Goal: Task Accomplishment & Management: Manage account settings

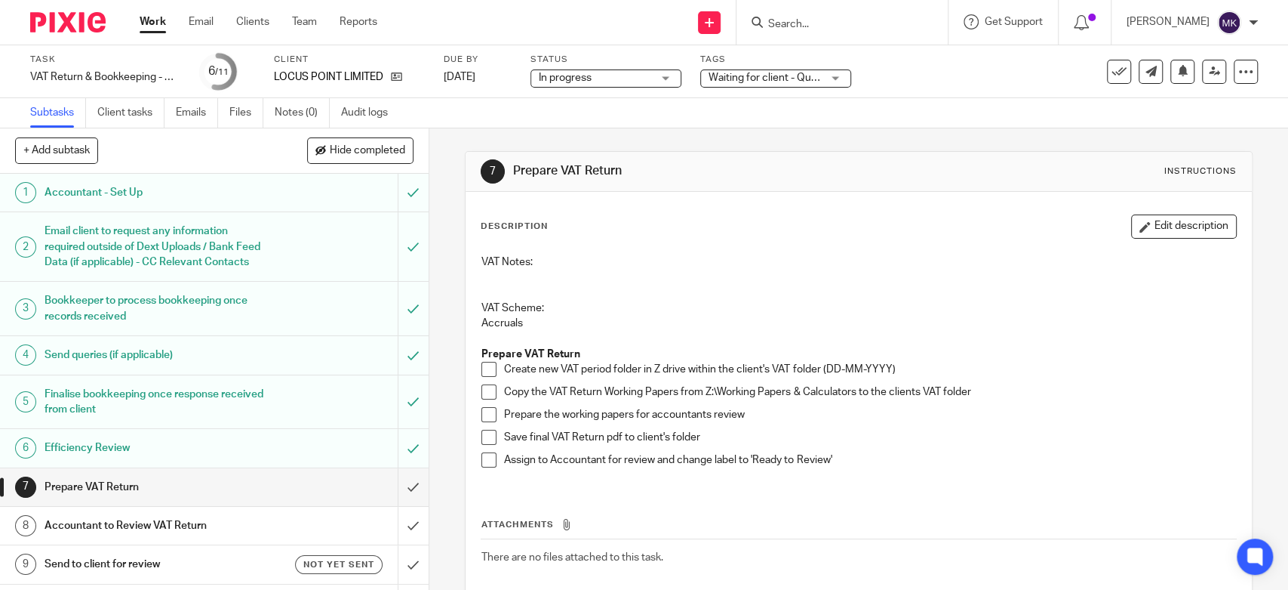
click at [482, 367] on span at bounding box center [489, 369] width 15 height 15
click at [484, 392] on span at bounding box center [489, 391] width 15 height 15
click at [483, 410] on span at bounding box center [489, 414] width 15 height 15
click at [483, 438] on span at bounding box center [489, 436] width 15 height 15
click at [486, 457] on span at bounding box center [489, 459] width 15 height 15
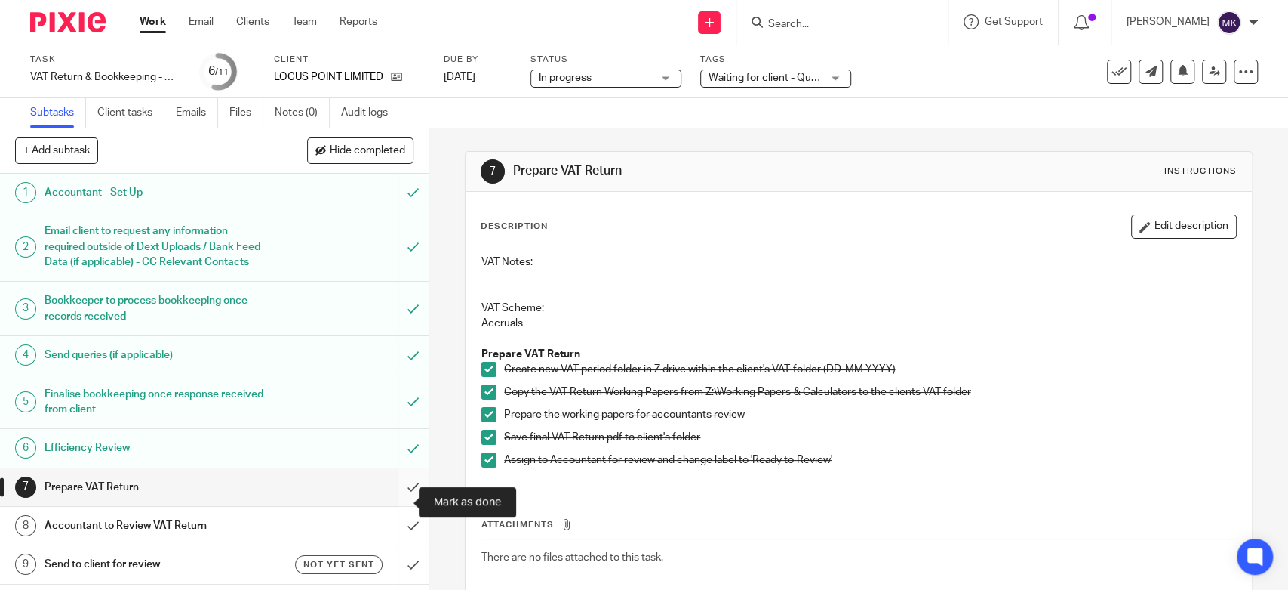
click at [391, 506] on input "submit" at bounding box center [214, 487] width 429 height 38
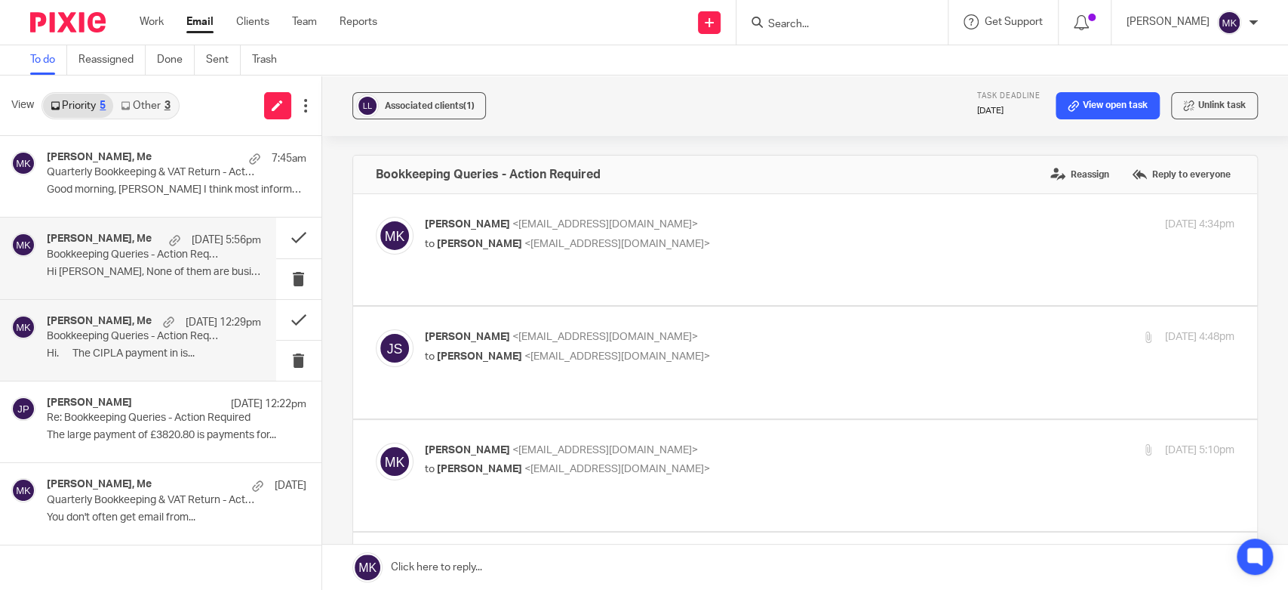
scroll to position [670, 0]
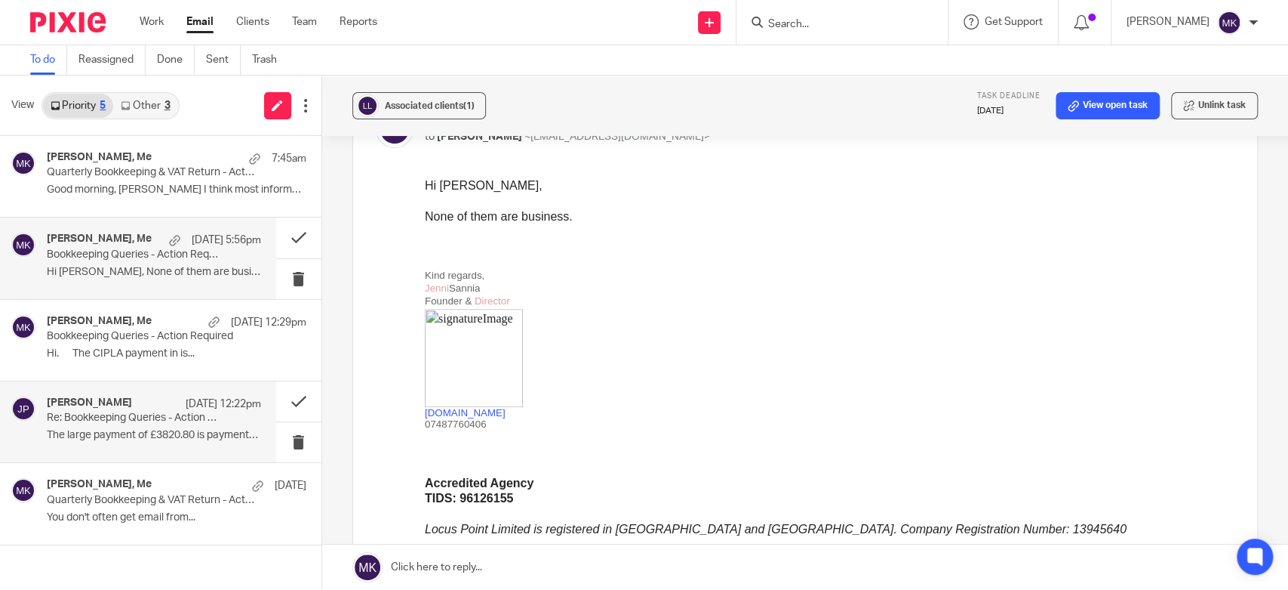
click at [172, 419] on p "Re: Bookkeeping Queries - Action Required" at bounding box center [132, 417] width 171 height 13
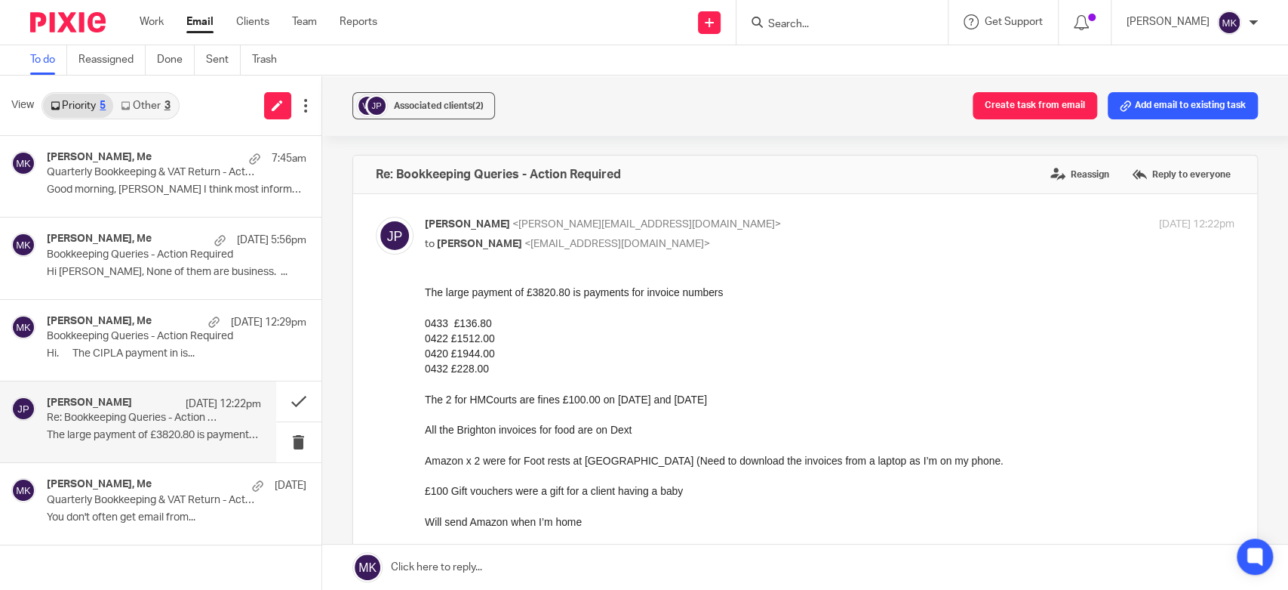
scroll to position [84, 0]
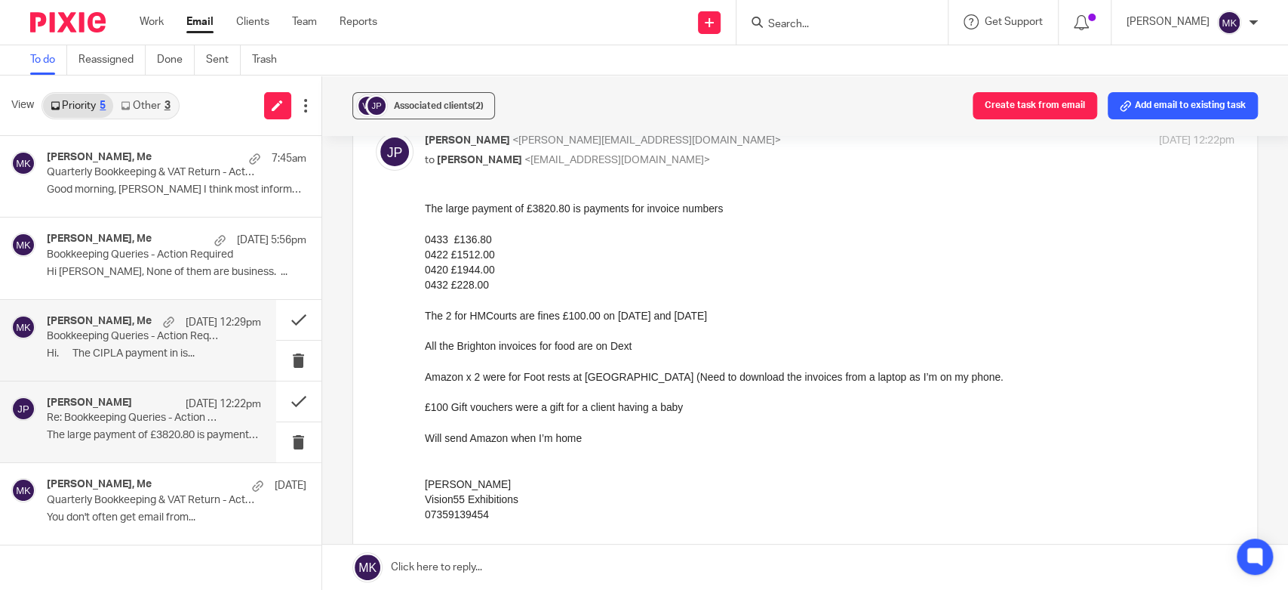
click at [179, 349] on p "Hi. The CIPLA payment in is..." at bounding box center [154, 353] width 214 height 13
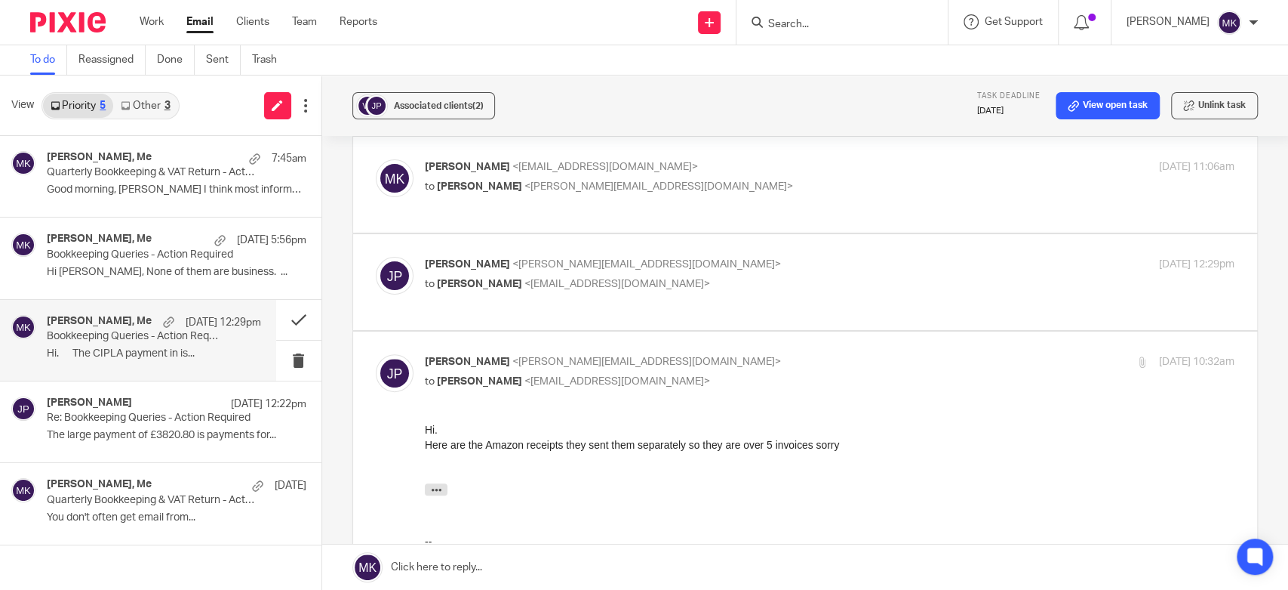
scroll to position [168, 0]
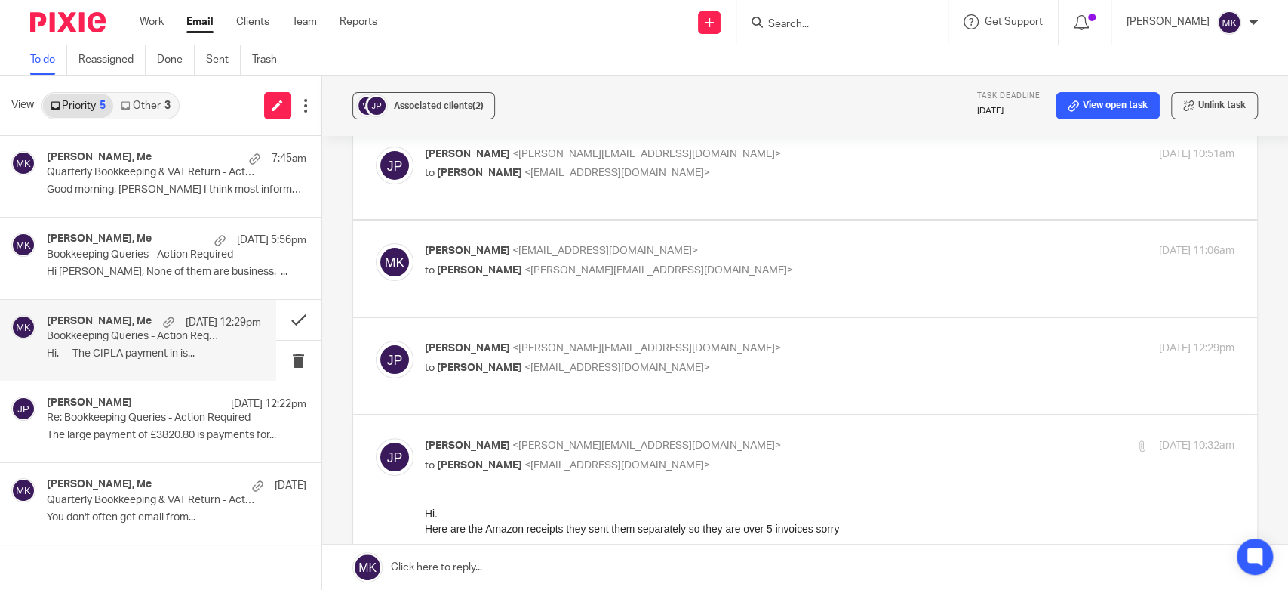
click at [857, 319] on label at bounding box center [805, 366] width 904 height 96
click at [376, 340] on input "checkbox" at bounding box center [375, 340] width 1 height 1
checkbox input "true"
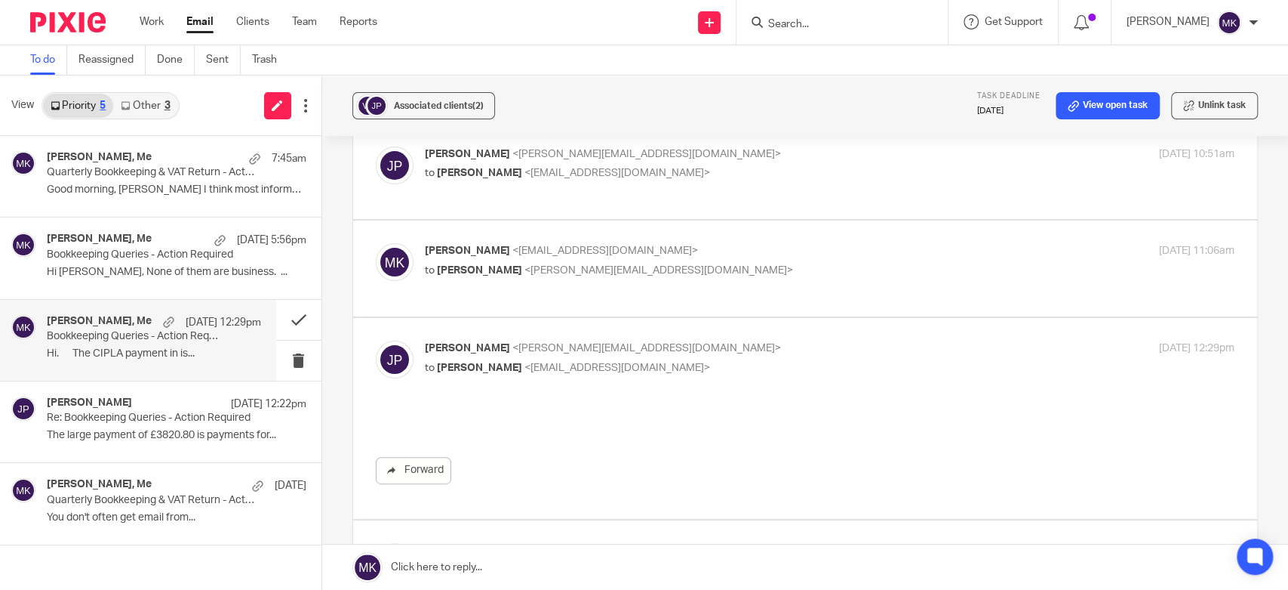
scroll to position [0, 0]
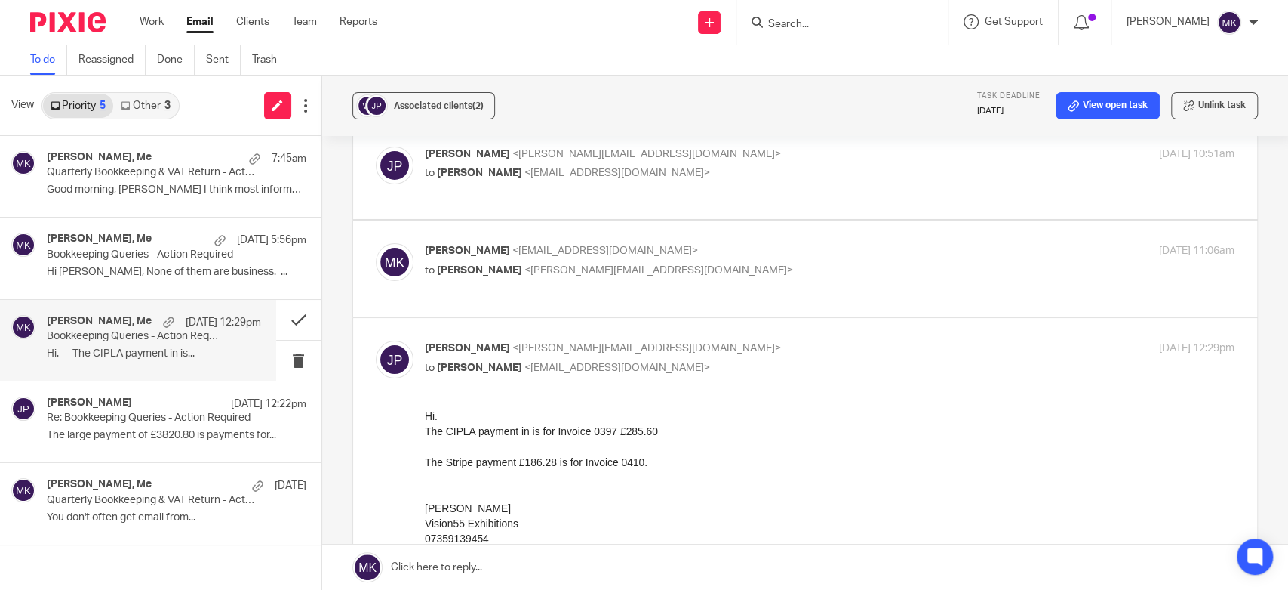
click at [864, 243] on p "Moiz Khatri <moizkhatri@taxassist.co.uk>" at bounding box center [695, 251] width 540 height 16
checkbox input "true"
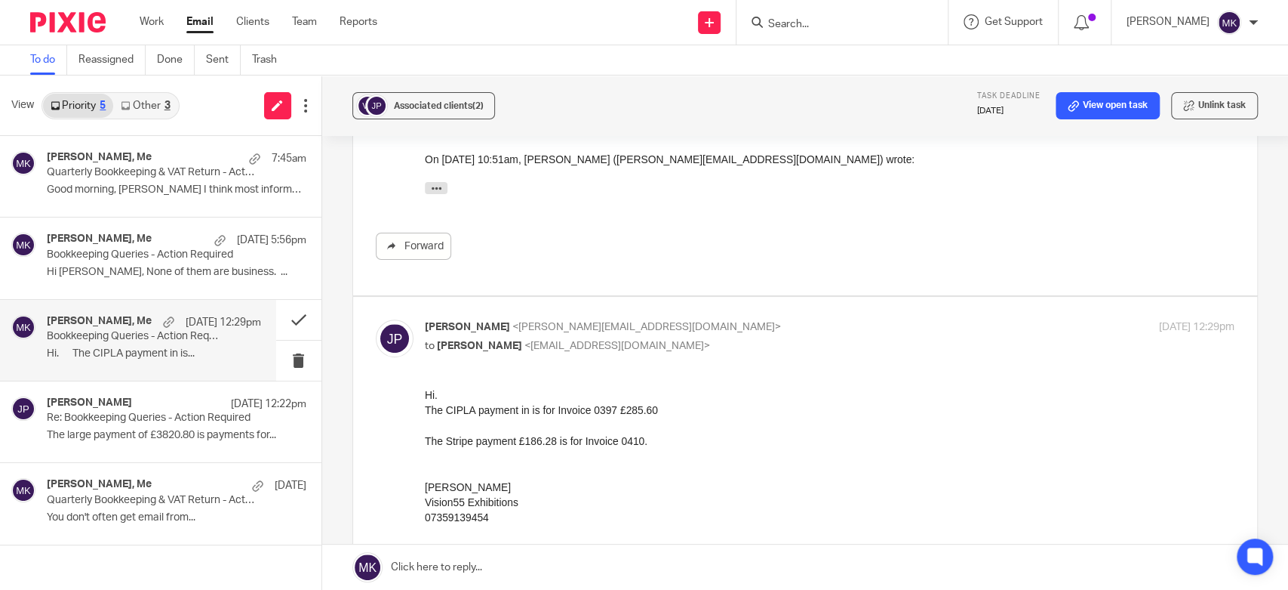
scroll to position [503, 0]
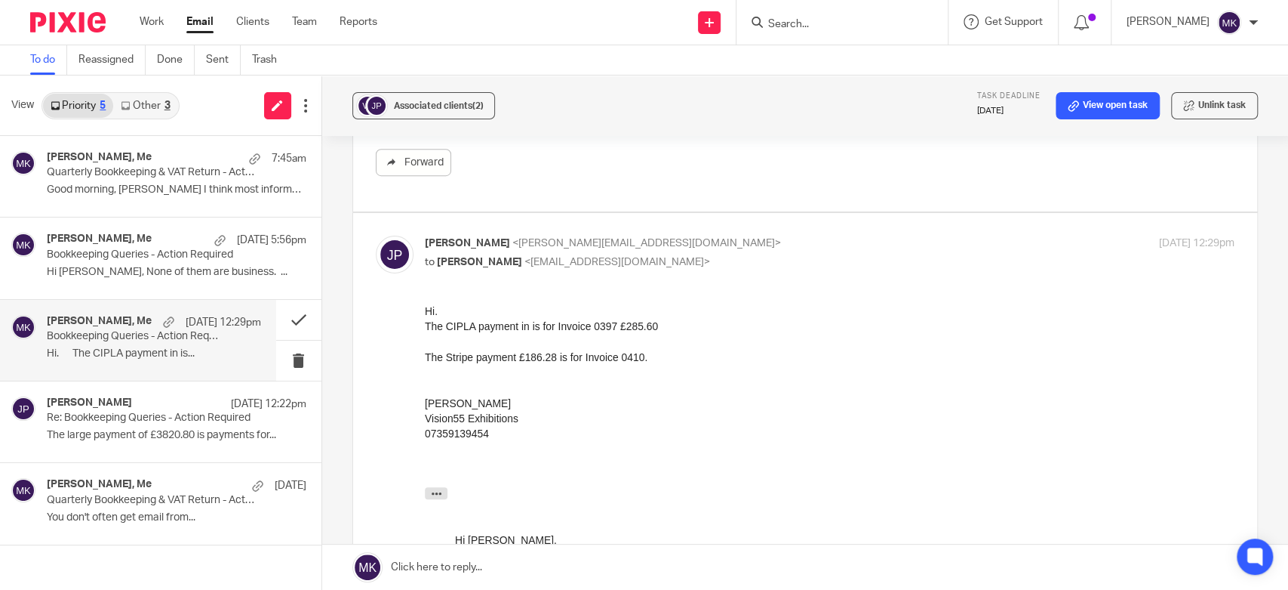
click at [1003, 329] on div "The CIPLA payment in is for Invoice 0397 £285.60" at bounding box center [829, 325] width 810 height 15
click at [132, 197] on div "dave griffin, Me 7:45am Quarterly Bookkeeping & VAT Return - Action Required Go…" at bounding box center [154, 176] width 214 height 51
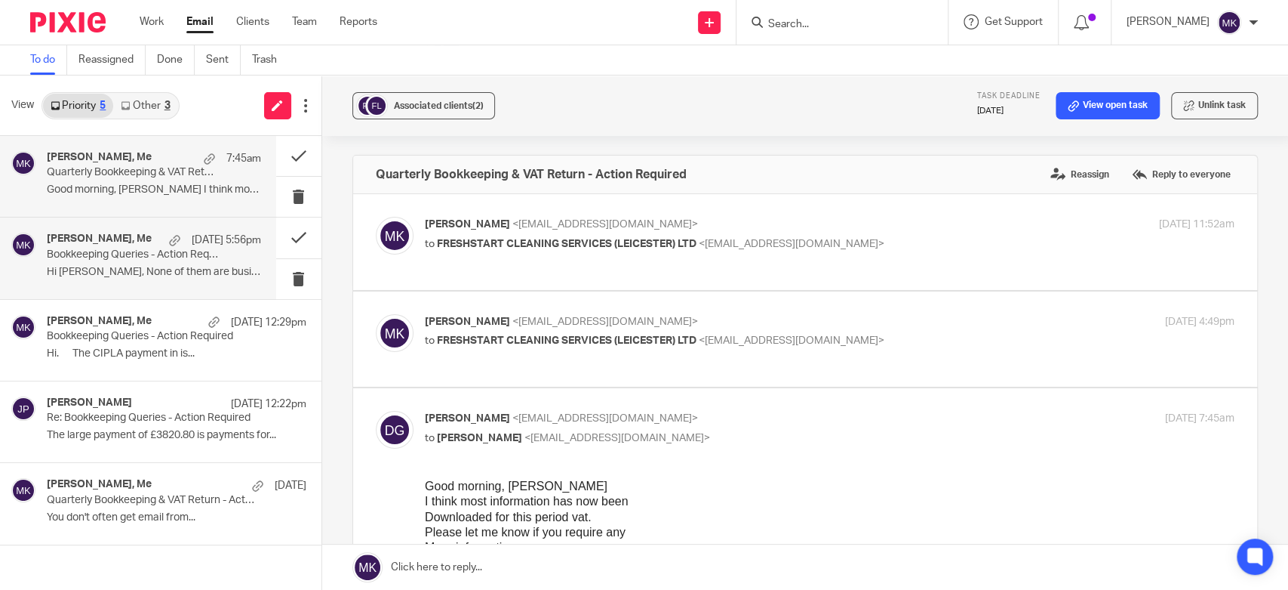
scroll to position [0, 0]
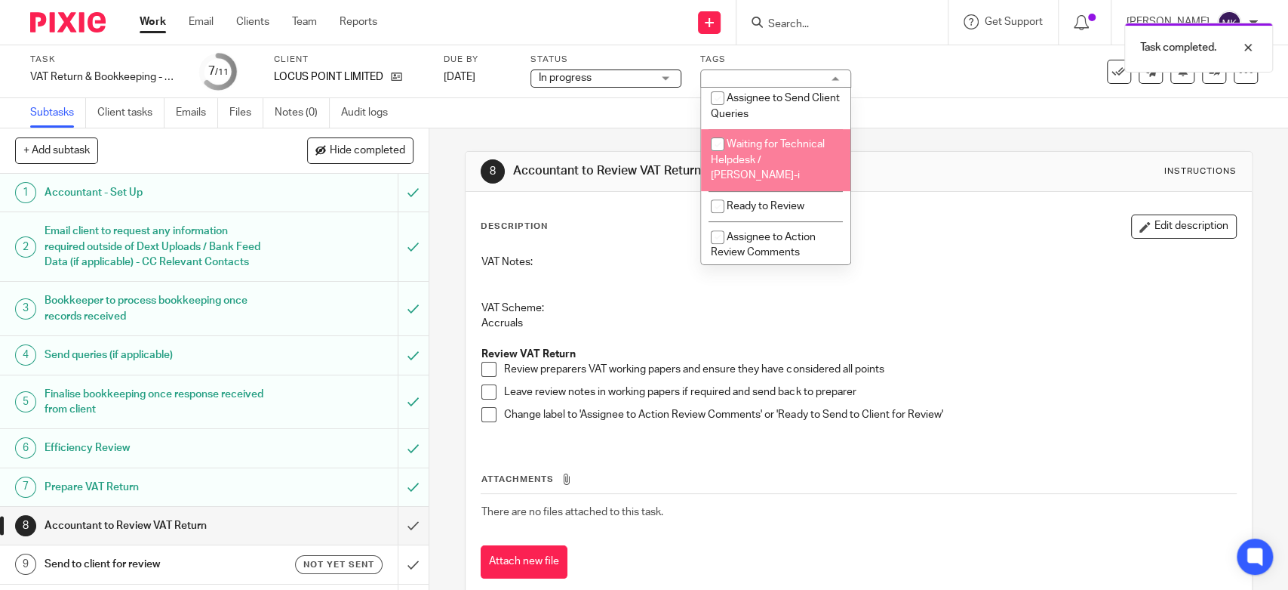
scroll to position [251, 0]
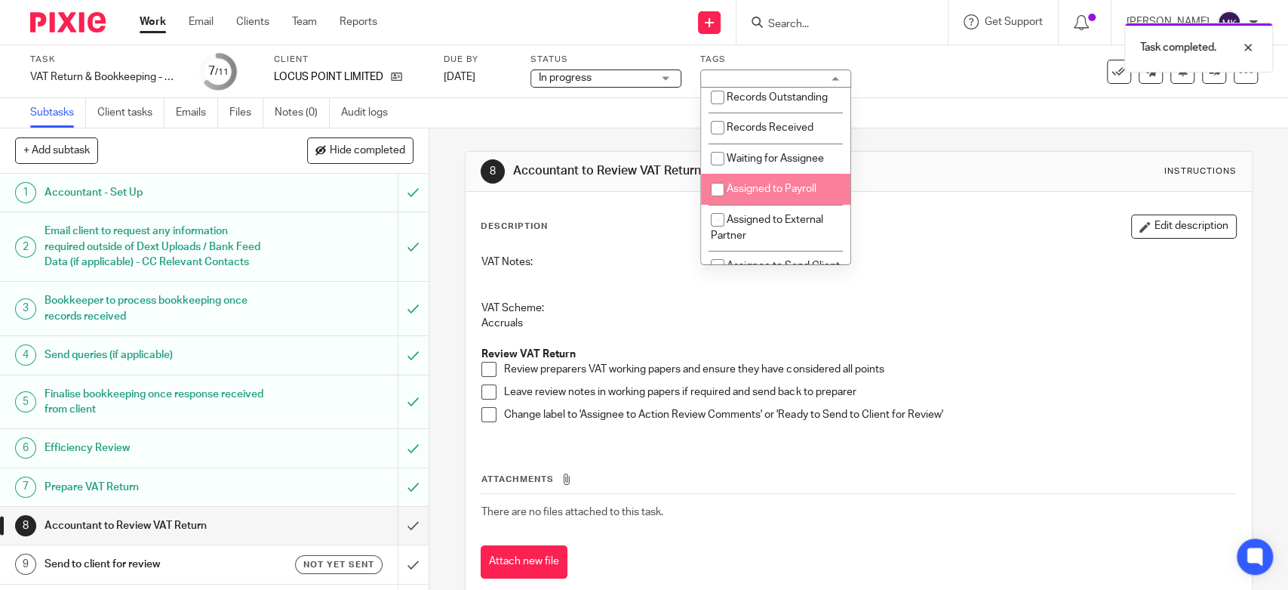
click at [762, 195] on li "Assigned to Payroll" at bounding box center [775, 189] width 149 height 31
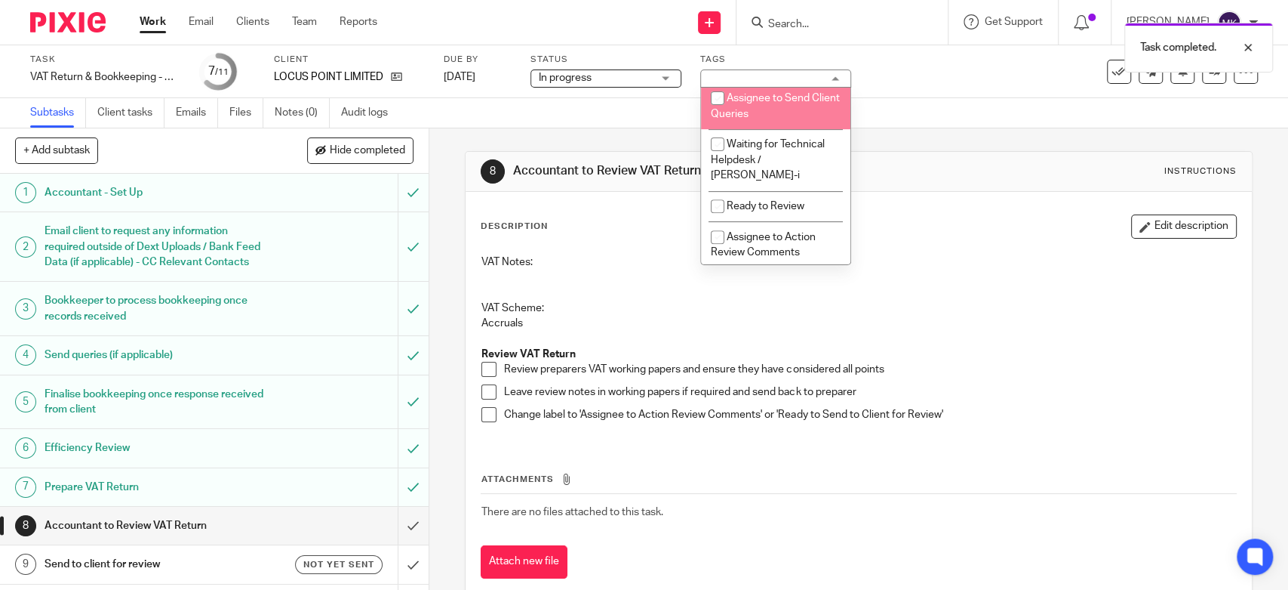
scroll to position [335, 0]
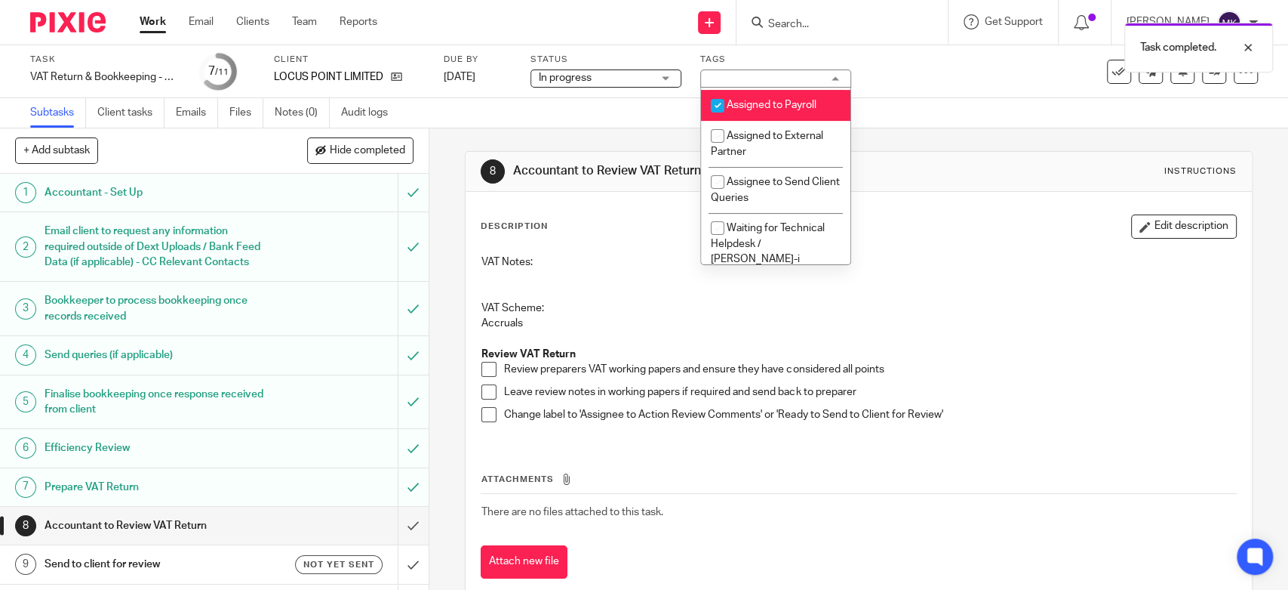
click at [779, 110] on span "Assigned to Payroll" at bounding box center [772, 105] width 90 height 11
checkbox input "false"
click at [787, 91] on li "Waiting for Assignee" at bounding box center [775, 75] width 149 height 31
checkbox input "true"
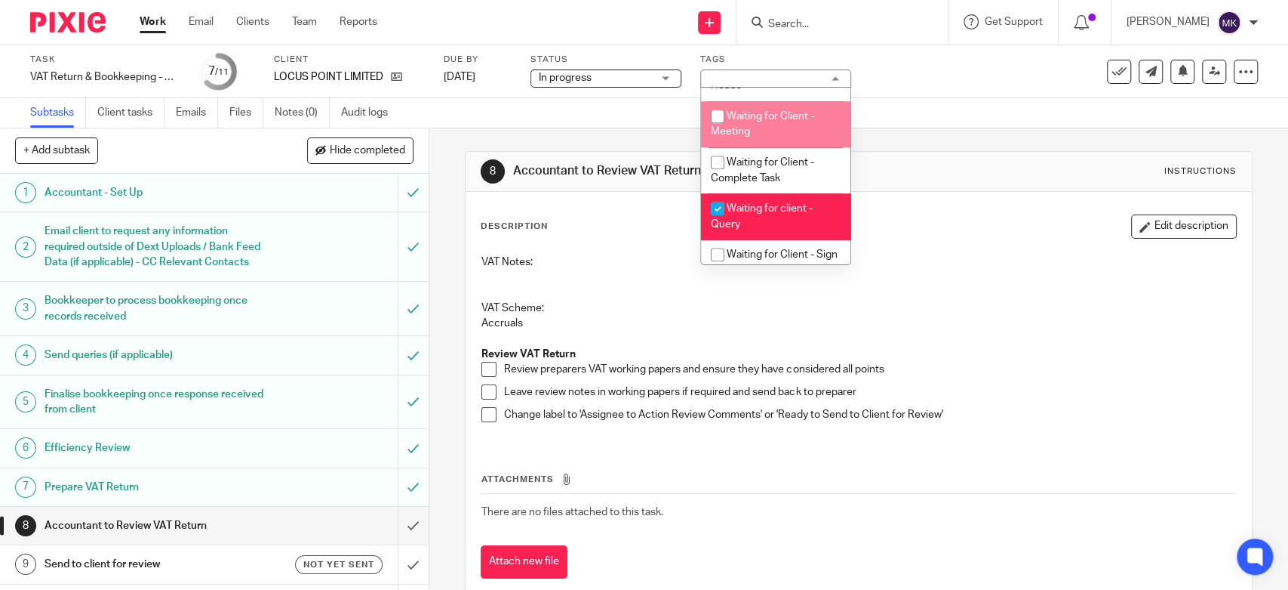
scroll to position [839, 0]
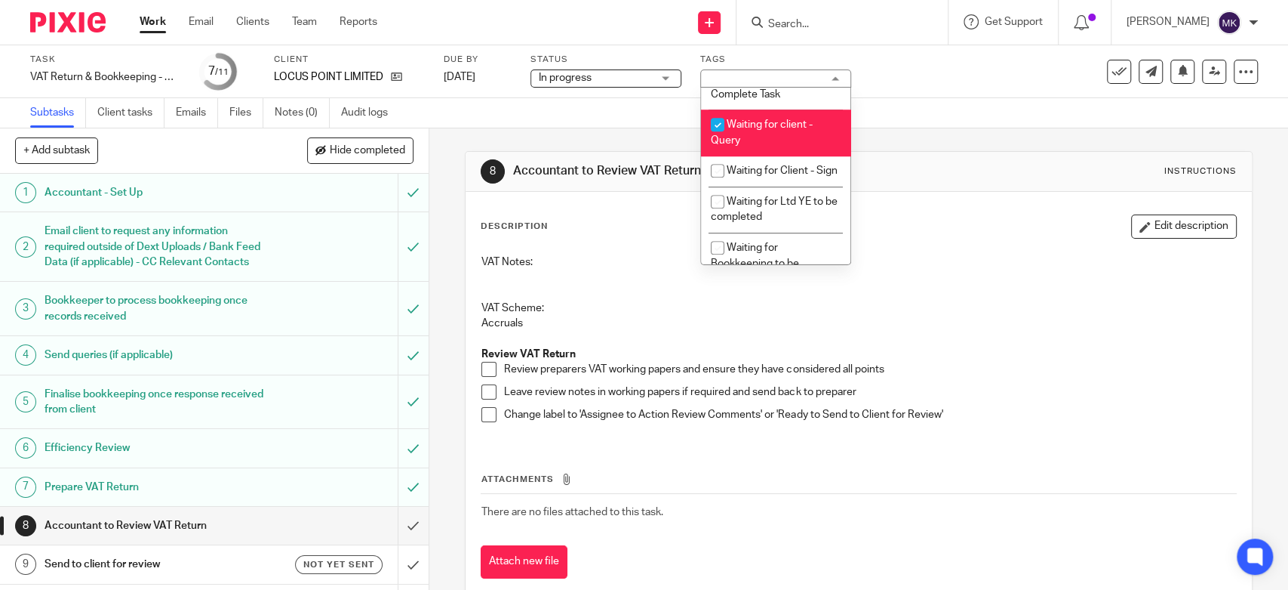
click at [771, 155] on li "Waiting for client - Query" at bounding box center [775, 132] width 149 height 46
checkbox input "false"
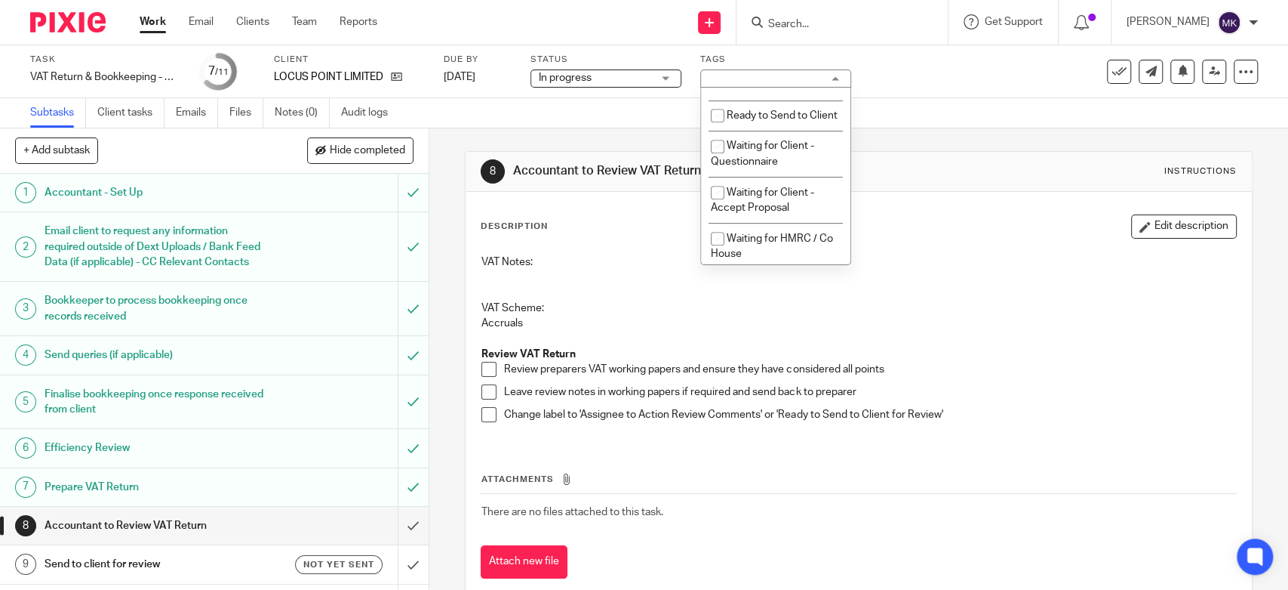
scroll to position [503, 0]
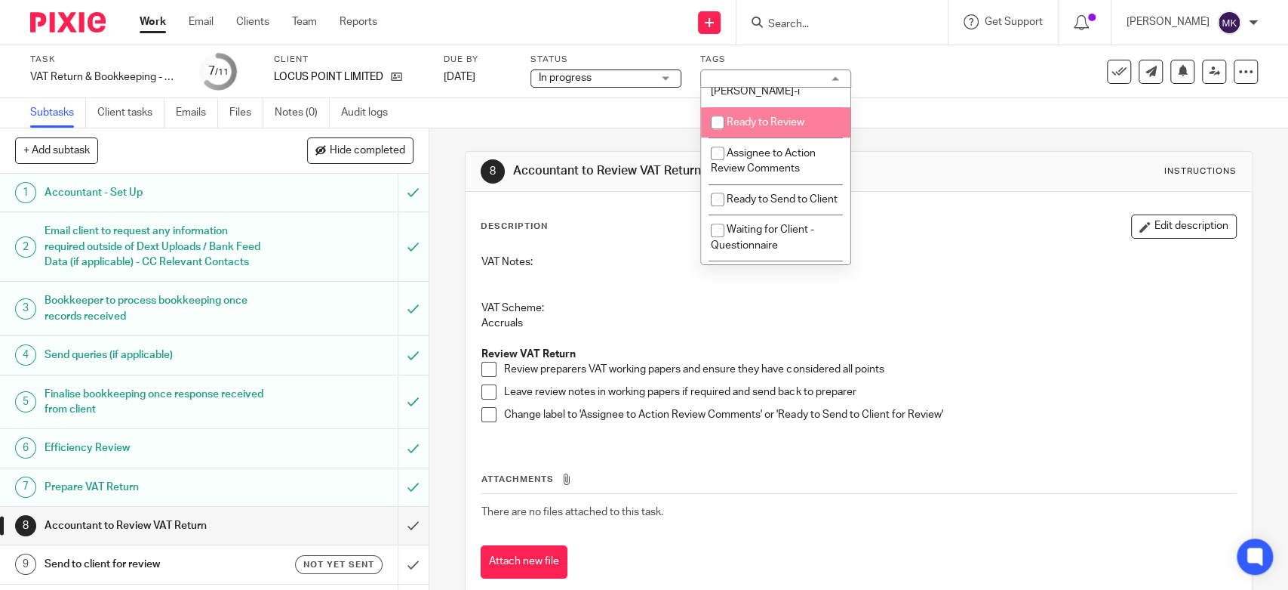
click at [777, 123] on span "Ready to Review" at bounding box center [766, 122] width 78 height 11
checkbox input "true"
click at [897, 101] on div "Subtasks Client tasks Emails Files Notes (0) Audit logs" at bounding box center [644, 113] width 1288 height 30
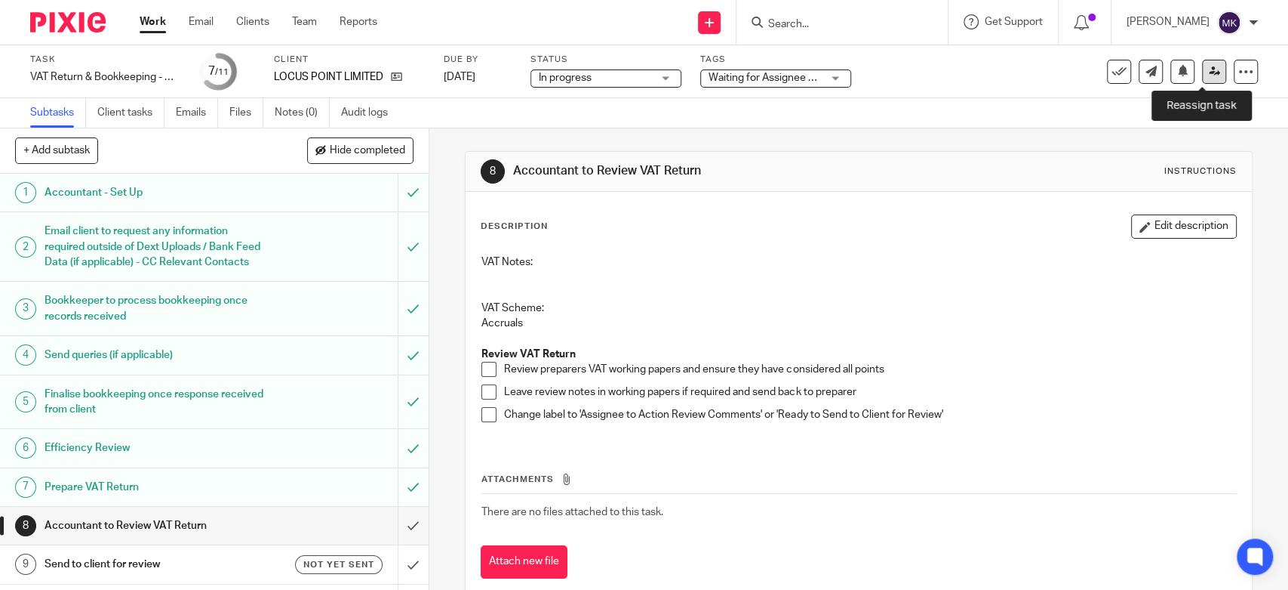
click at [1209, 68] on icon at bounding box center [1214, 71] width 11 height 11
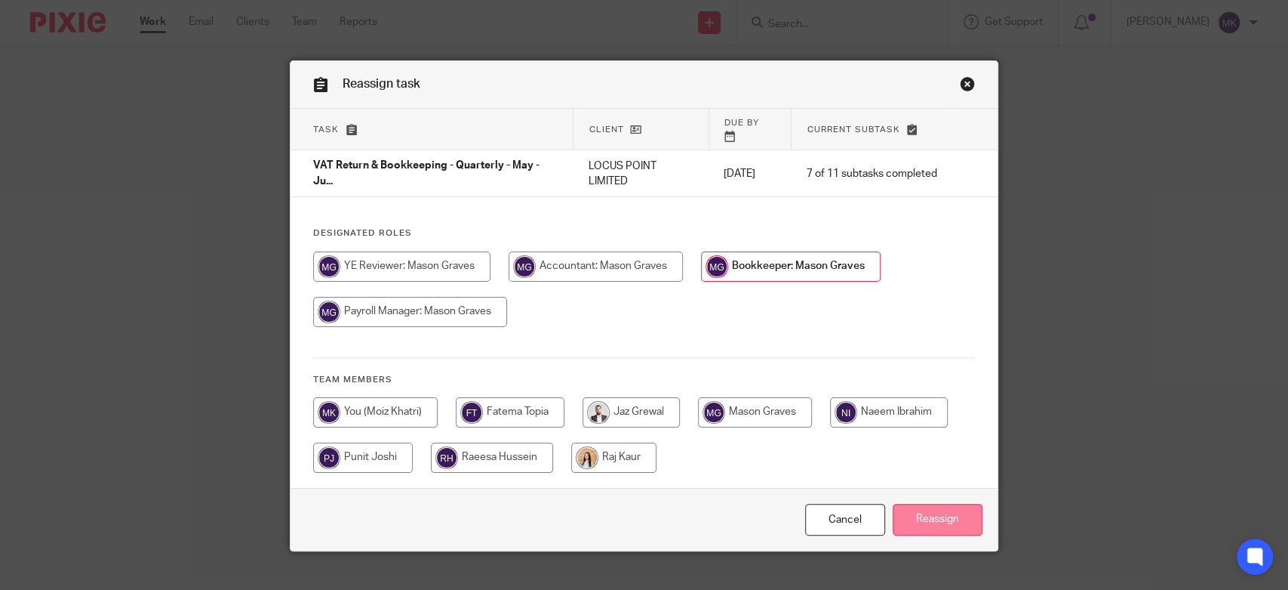
click at [944, 503] on input "Reassign" at bounding box center [938, 519] width 90 height 32
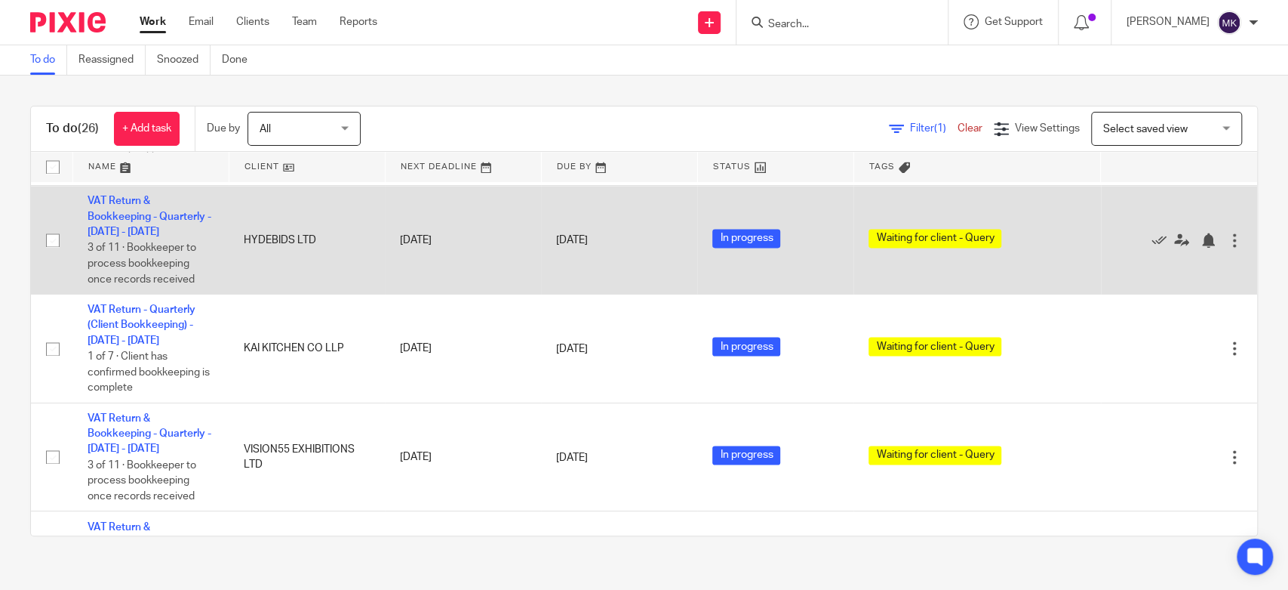
scroll to position [1677, 0]
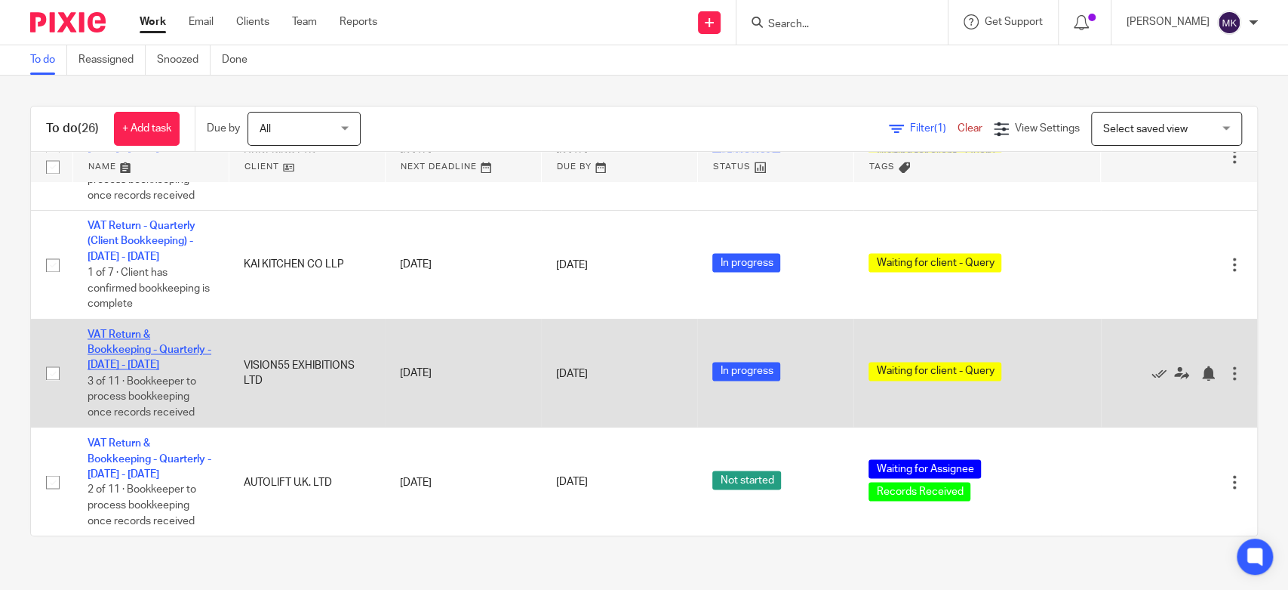
click at [157, 371] on link "VAT Return & Bookkeeping - Quarterly - [DATE] - [DATE]" at bounding box center [150, 350] width 124 height 42
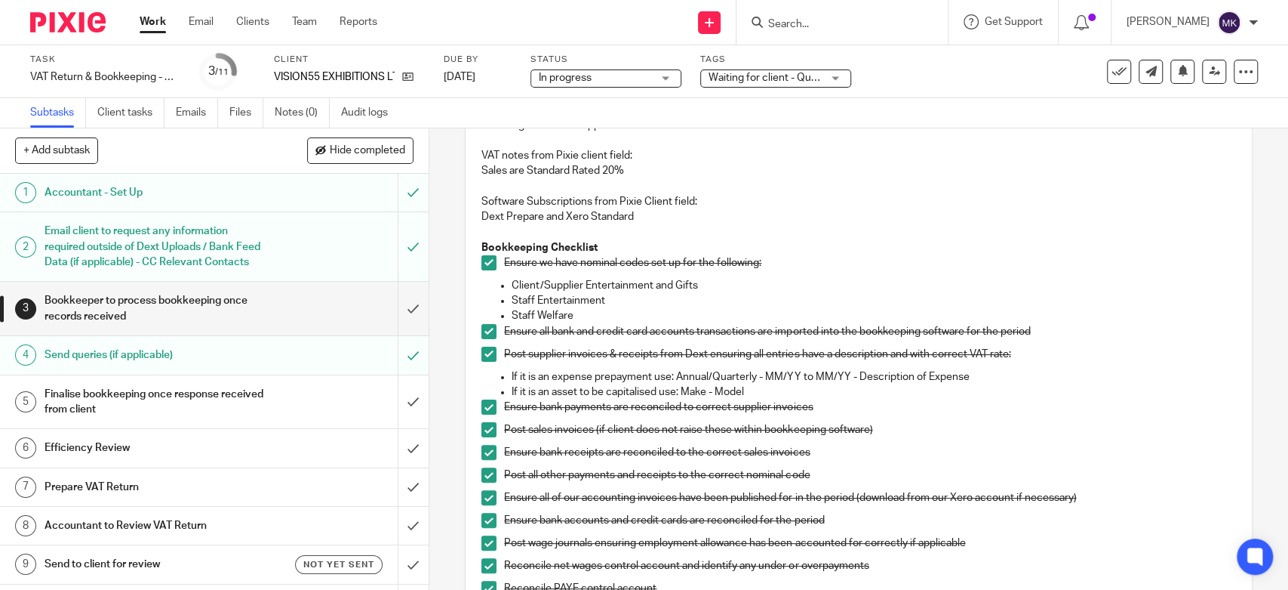
scroll to position [586, 0]
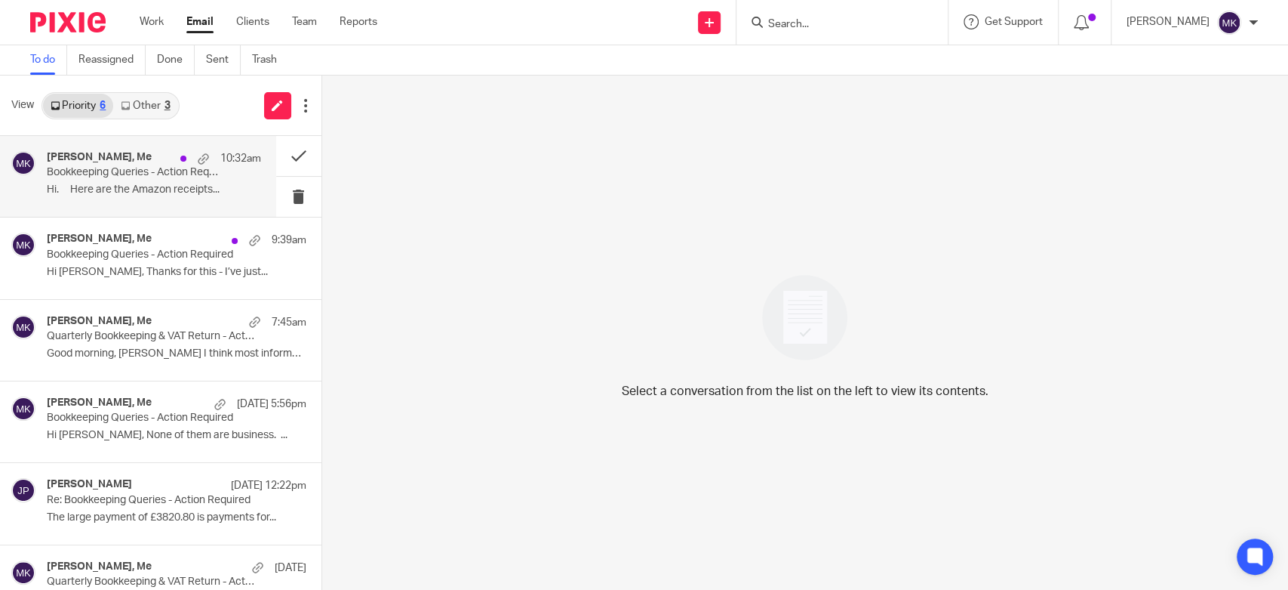
click at [135, 195] on p "Hi. Here are the Amazon receipts..." at bounding box center [154, 189] width 214 height 13
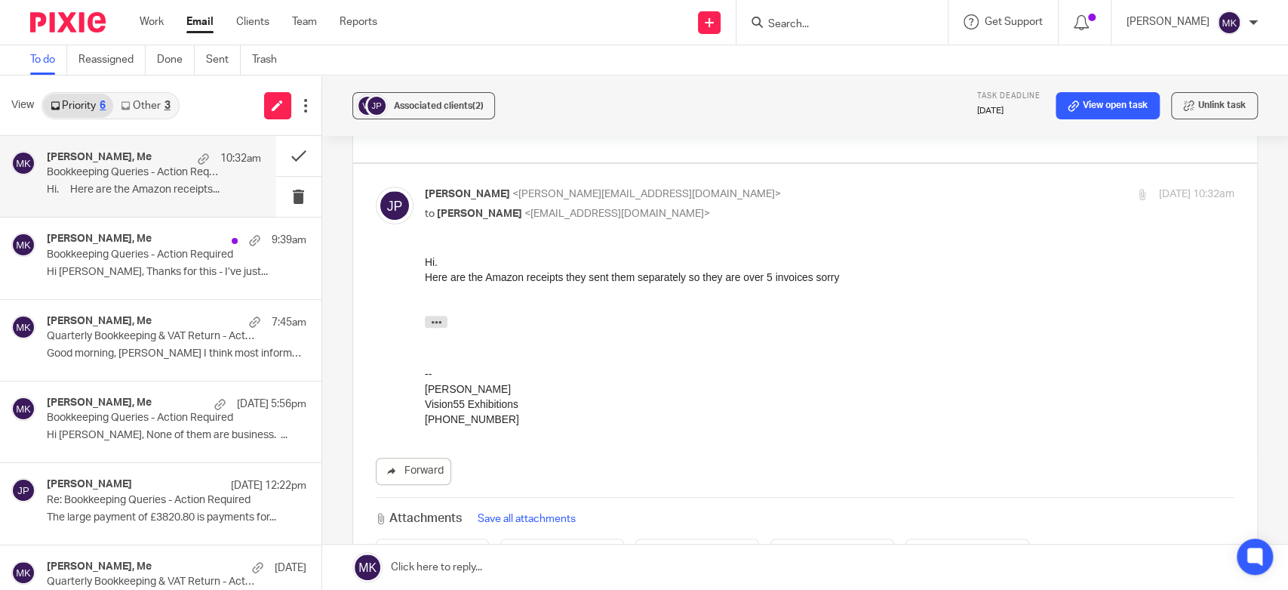
scroll to position [503, 0]
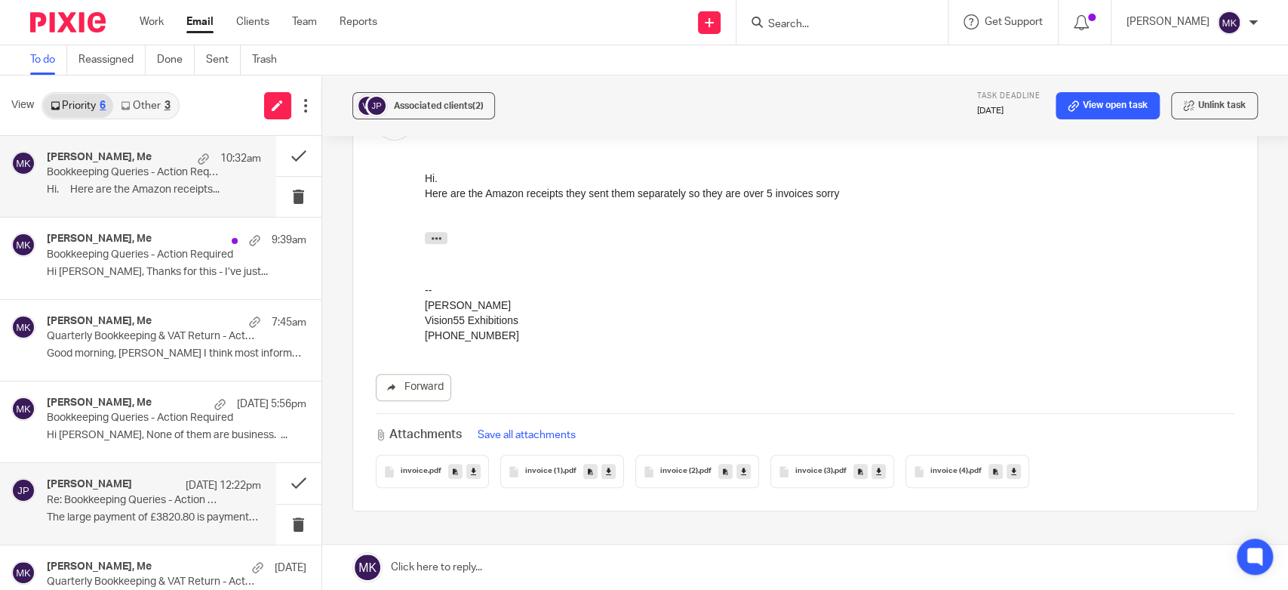
click at [133, 499] on p "Re: Bookkeeping Queries - Action Required" at bounding box center [132, 500] width 171 height 13
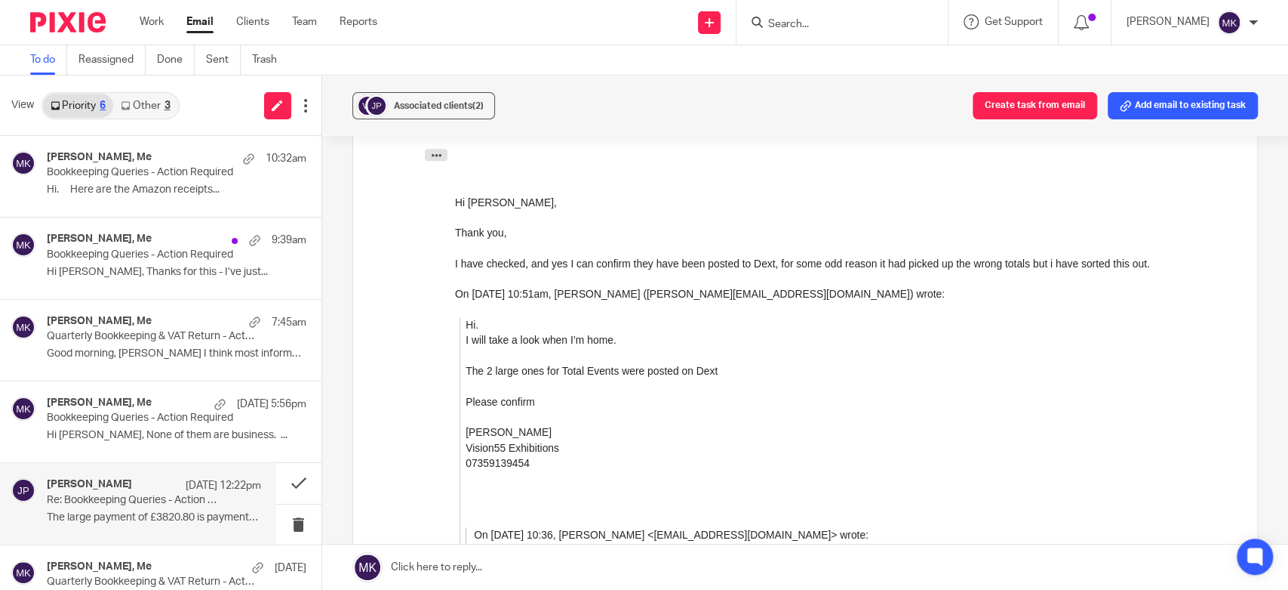
scroll to position [335, 0]
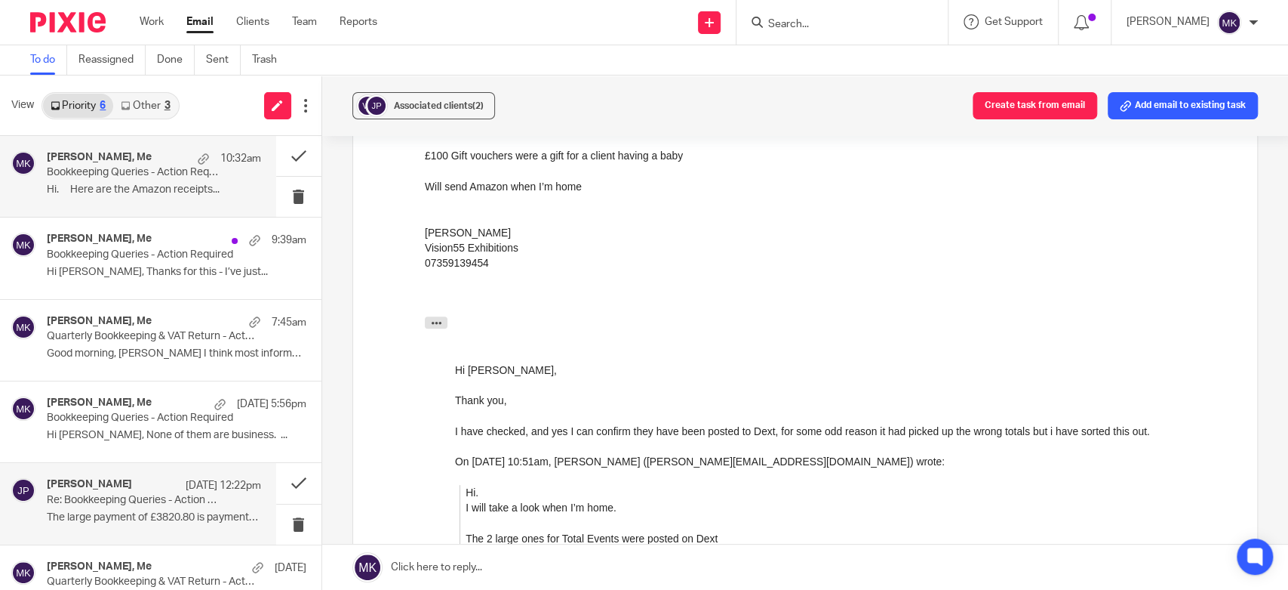
click at [104, 212] on div "jon porter, Me 10:32am Bookkeeping Queries - Action Required Hi. Here are the A…" at bounding box center [138, 176] width 276 height 81
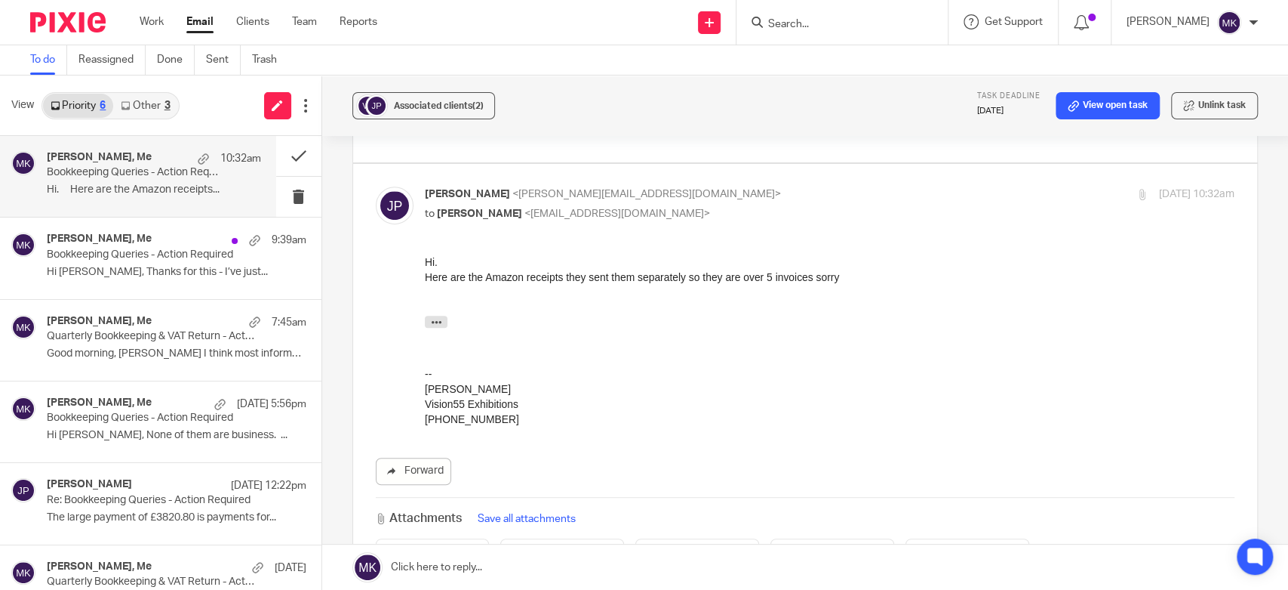
scroll to position [503, 0]
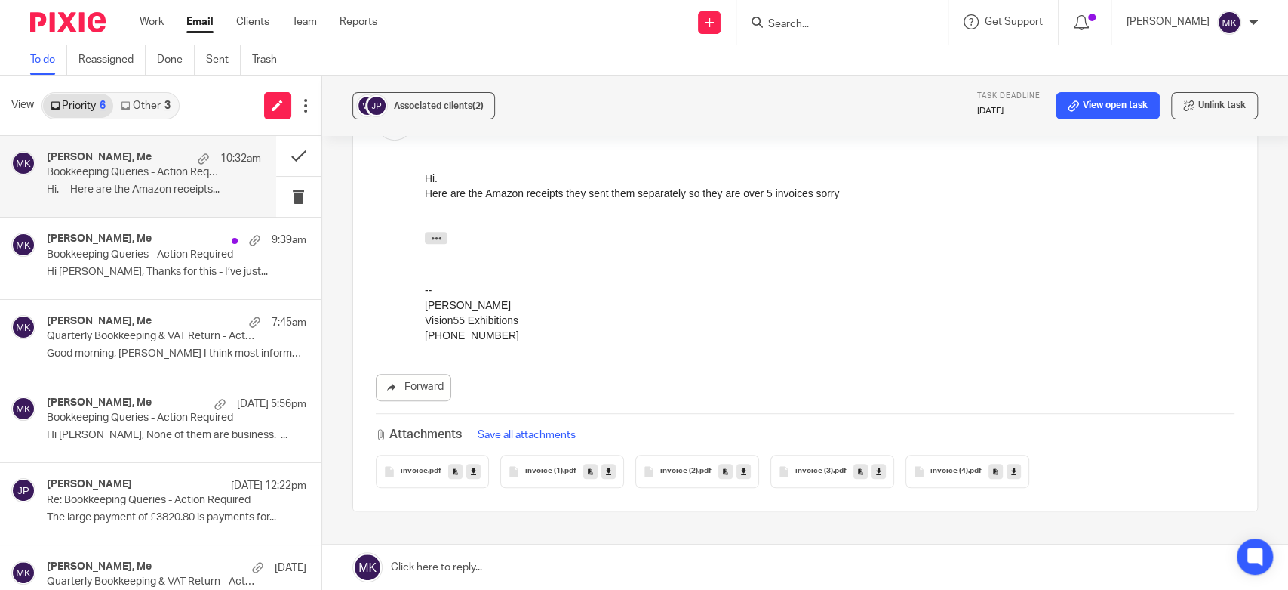
click at [472, 463] on link at bounding box center [473, 470] width 14 height 15
click at [606, 466] on icon at bounding box center [608, 471] width 5 height 11
click at [737, 463] on link at bounding box center [744, 470] width 14 height 15
click at [907, 257] on div at bounding box center [829, 258] width 810 height 15
click at [854, 209] on div at bounding box center [829, 208] width 810 height 15
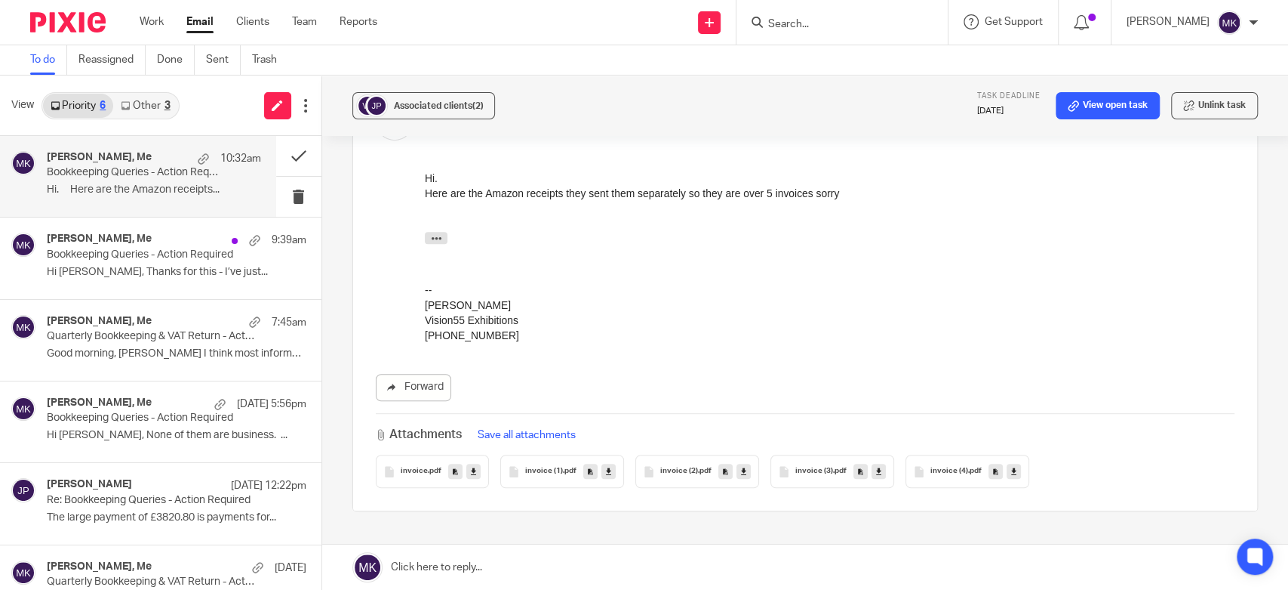
click at [886, 374] on div "Forward" at bounding box center [805, 387] width 859 height 27
click at [872, 463] on link at bounding box center [879, 470] width 14 height 15
click at [947, 374] on div "Forward" at bounding box center [805, 387] width 859 height 27
click at [1011, 466] on icon at bounding box center [1013, 471] width 5 height 11
click at [867, 340] on div "0044 (0) 7359 139454" at bounding box center [829, 334] width 810 height 15
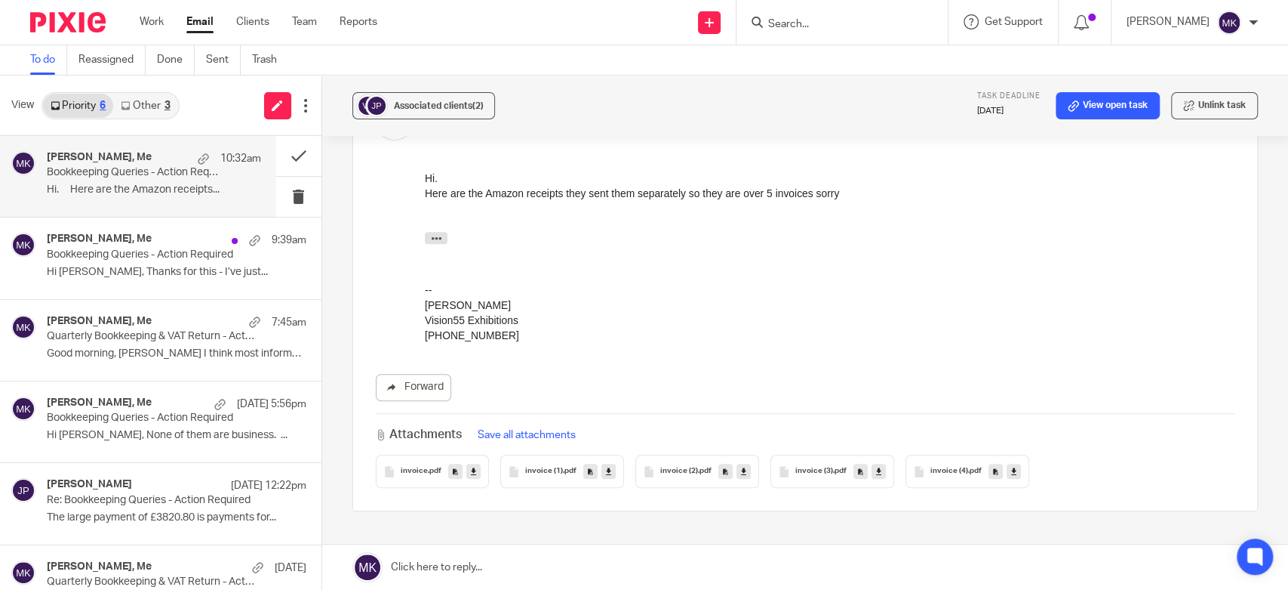
click at [1011, 466] on icon at bounding box center [1013, 471] width 5 height 11
click at [870, 454] on div "invoice (3) .pdf" at bounding box center [833, 470] width 124 height 33
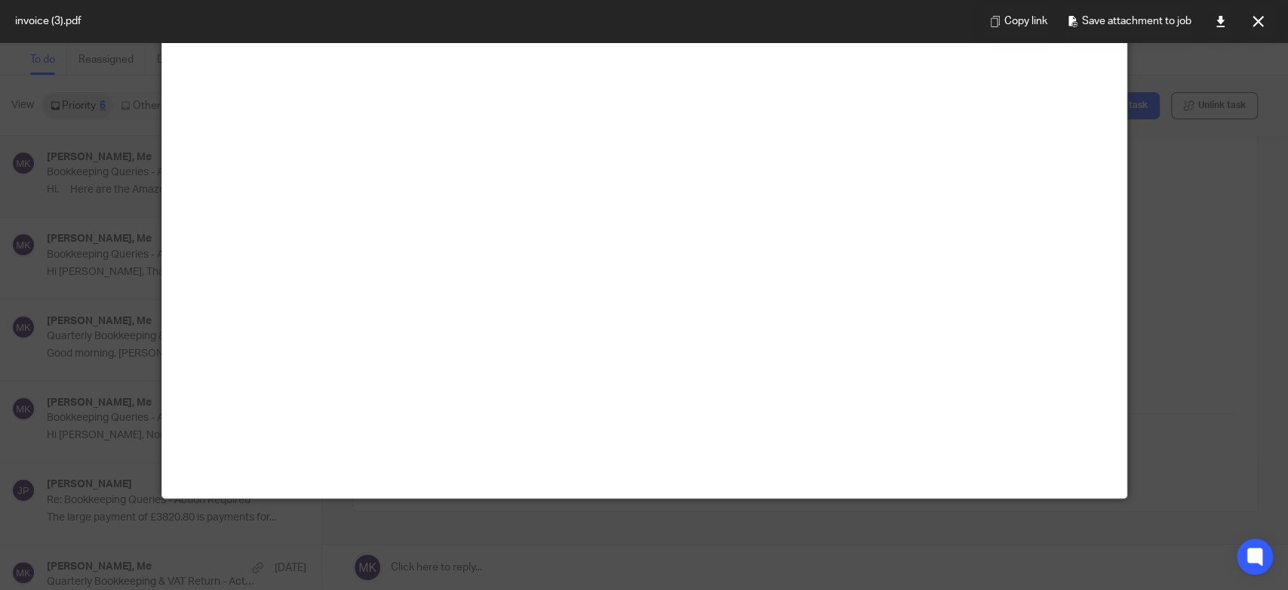
scroll to position [0, 0]
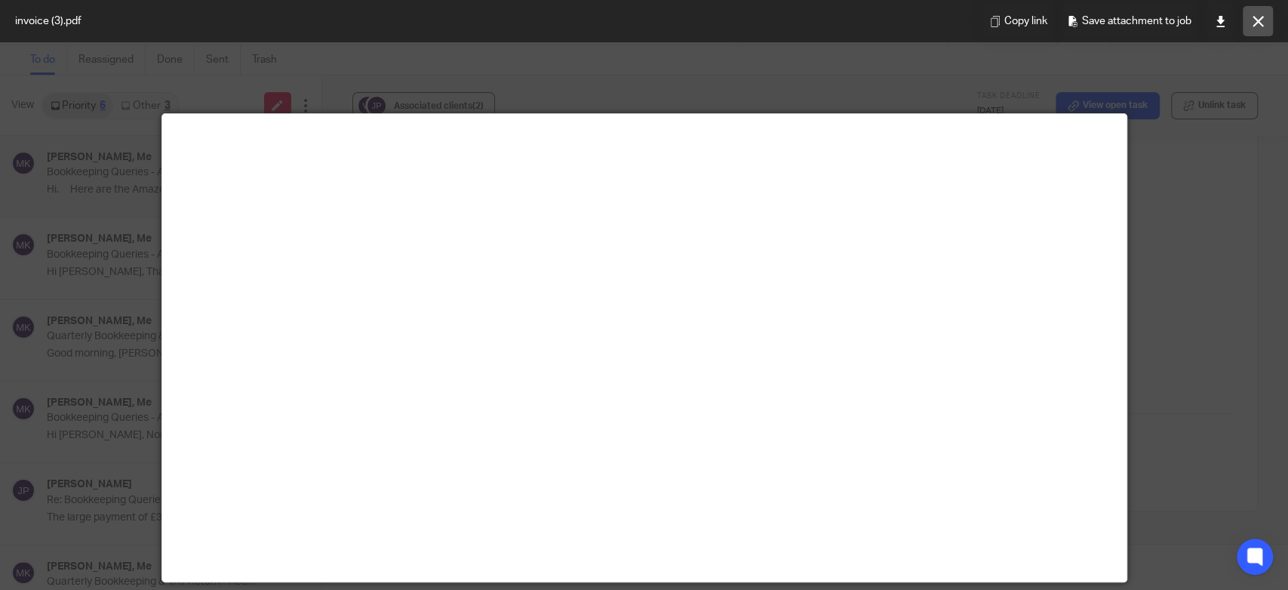
click at [1263, 17] on icon at bounding box center [1258, 21] width 11 height 11
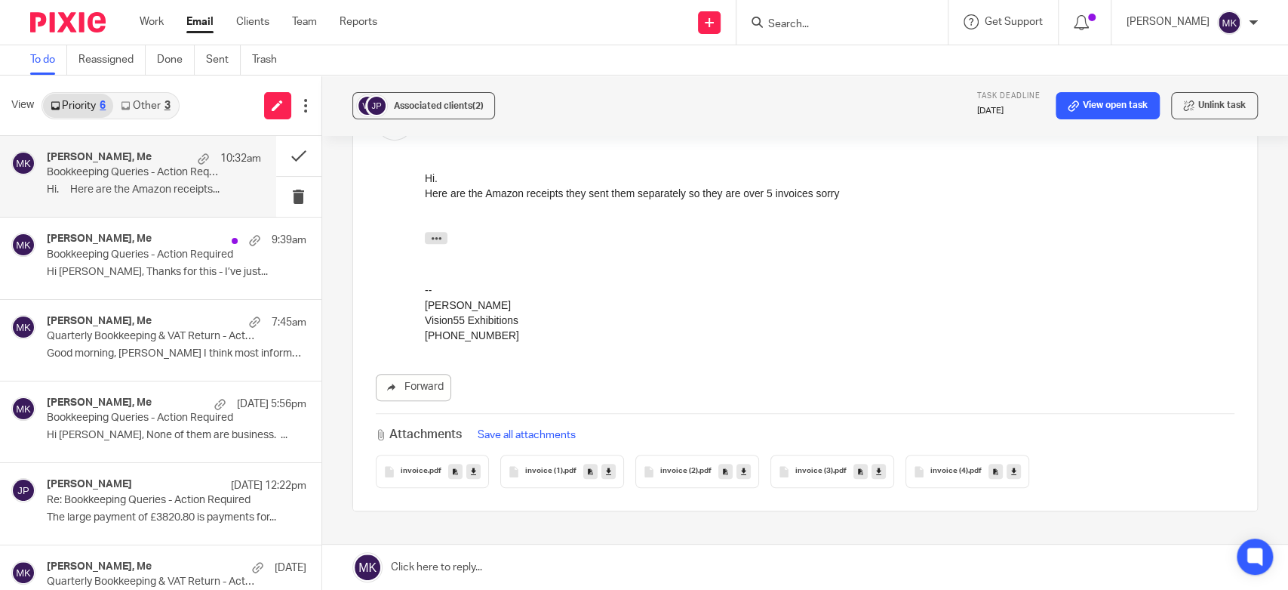
click at [874, 463] on link at bounding box center [879, 470] width 14 height 15
click at [741, 466] on icon at bounding box center [743, 471] width 5 height 11
click at [774, 374] on div "Forward" at bounding box center [805, 387] width 859 height 27
click at [602, 463] on link at bounding box center [609, 470] width 14 height 15
click at [472, 463] on link at bounding box center [473, 470] width 14 height 15
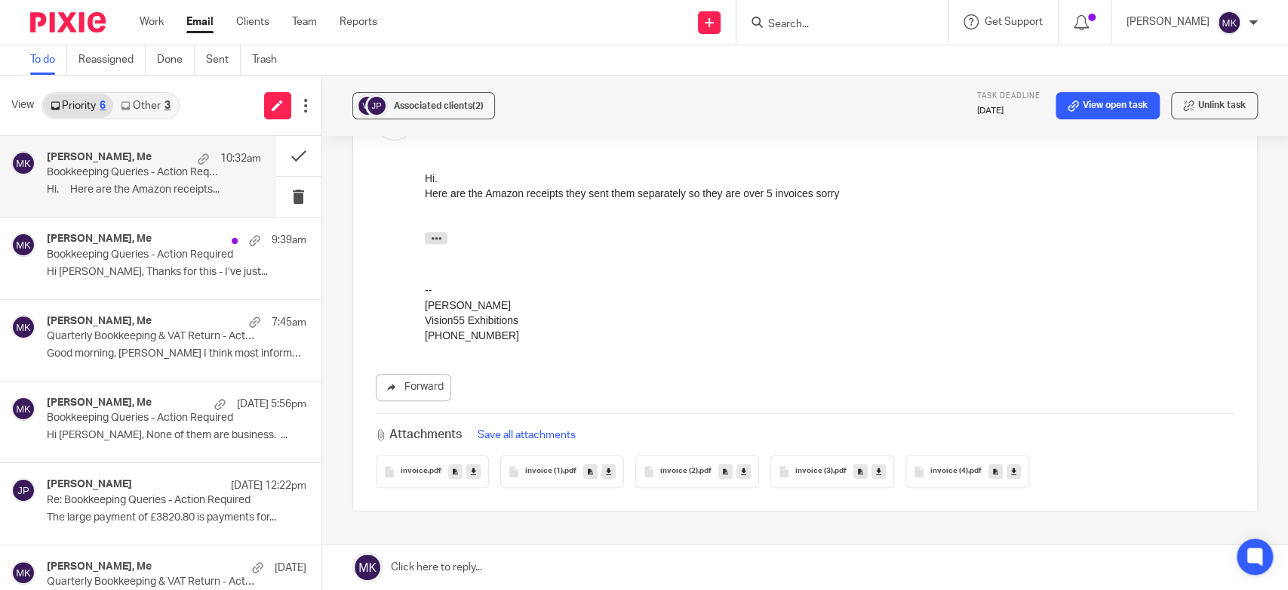
click at [471, 466] on icon at bounding box center [473, 471] width 5 height 11
click at [606, 463] on link at bounding box center [609, 470] width 14 height 15
click at [740, 463] on link at bounding box center [744, 470] width 14 height 15
click at [874, 463] on link at bounding box center [879, 470] width 14 height 15
click at [1011, 466] on icon at bounding box center [1013, 471] width 5 height 11
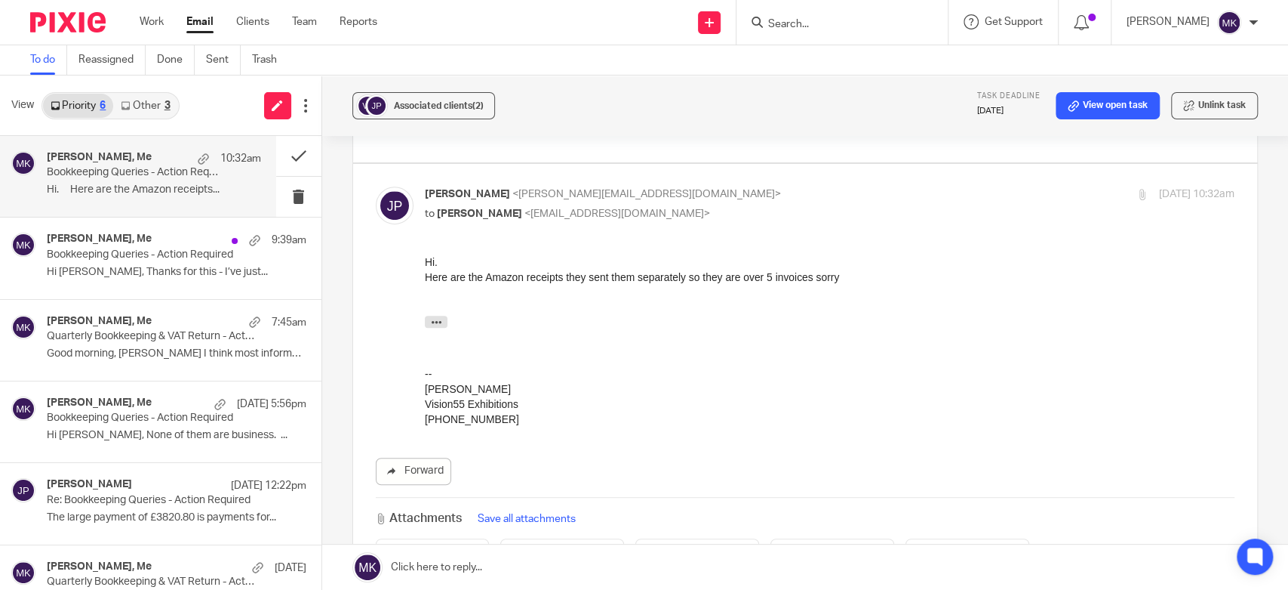
scroll to position [335, 0]
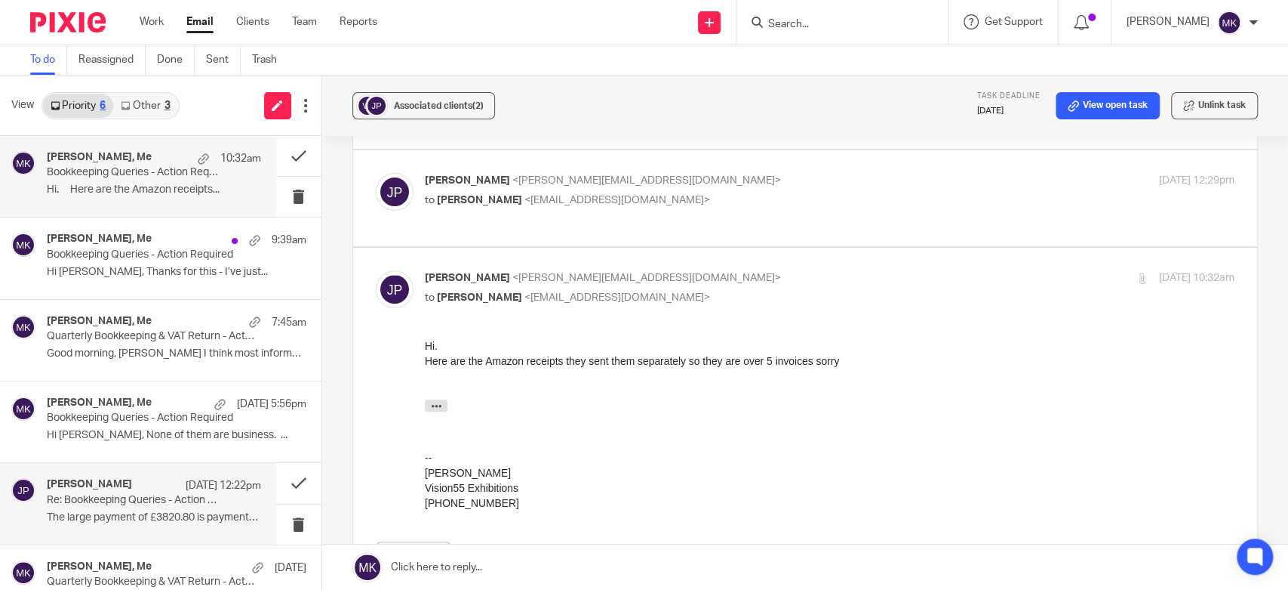
click at [94, 531] on div "jon porter 15 Aug 12:22pm Re: Bookkeeping Queries - Action Required ﻿The large …" at bounding box center [138, 503] width 276 height 81
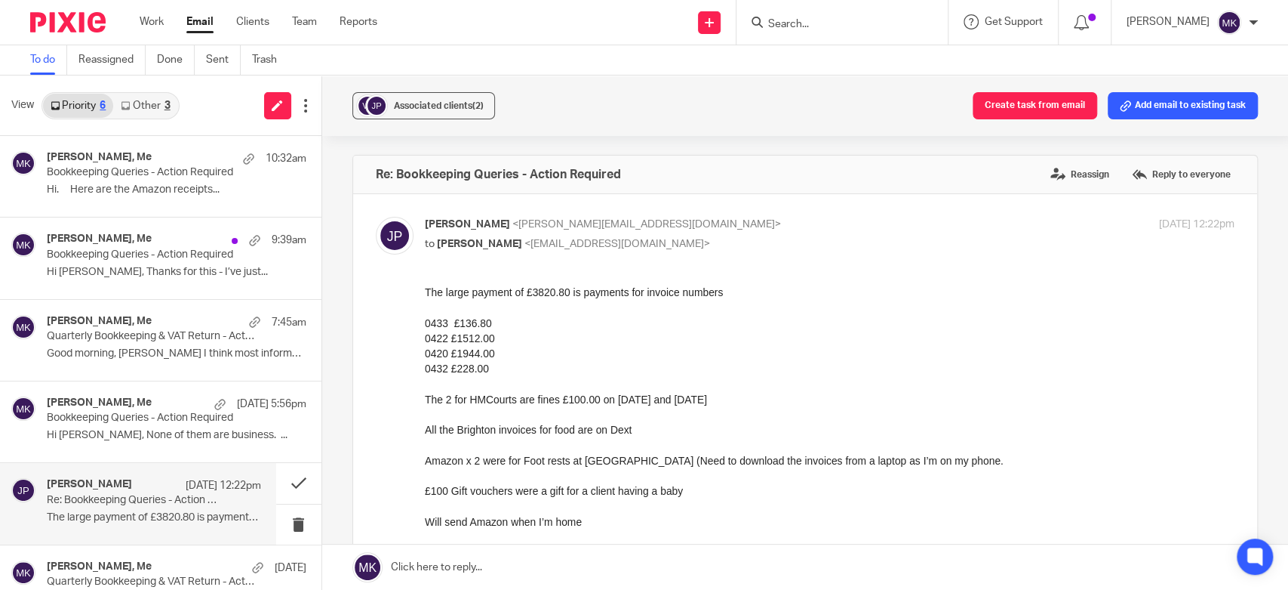
scroll to position [84, 0]
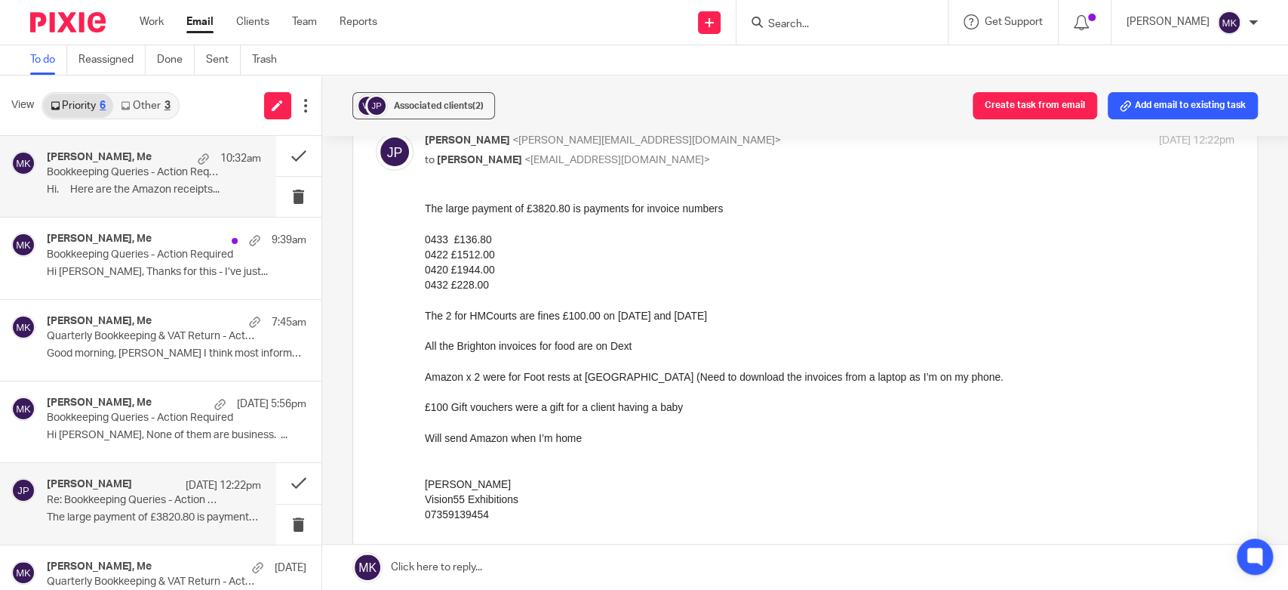
click at [154, 192] on p "Hi. Here are the Amazon receipts..." at bounding box center [154, 189] width 214 height 13
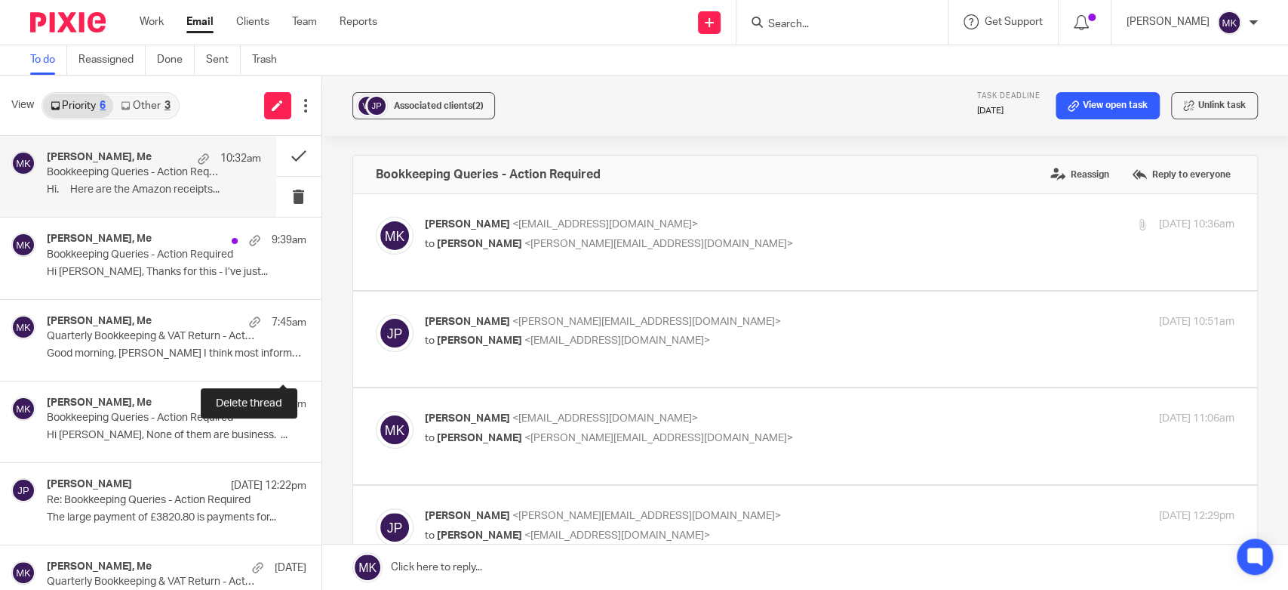
scroll to position [0, 0]
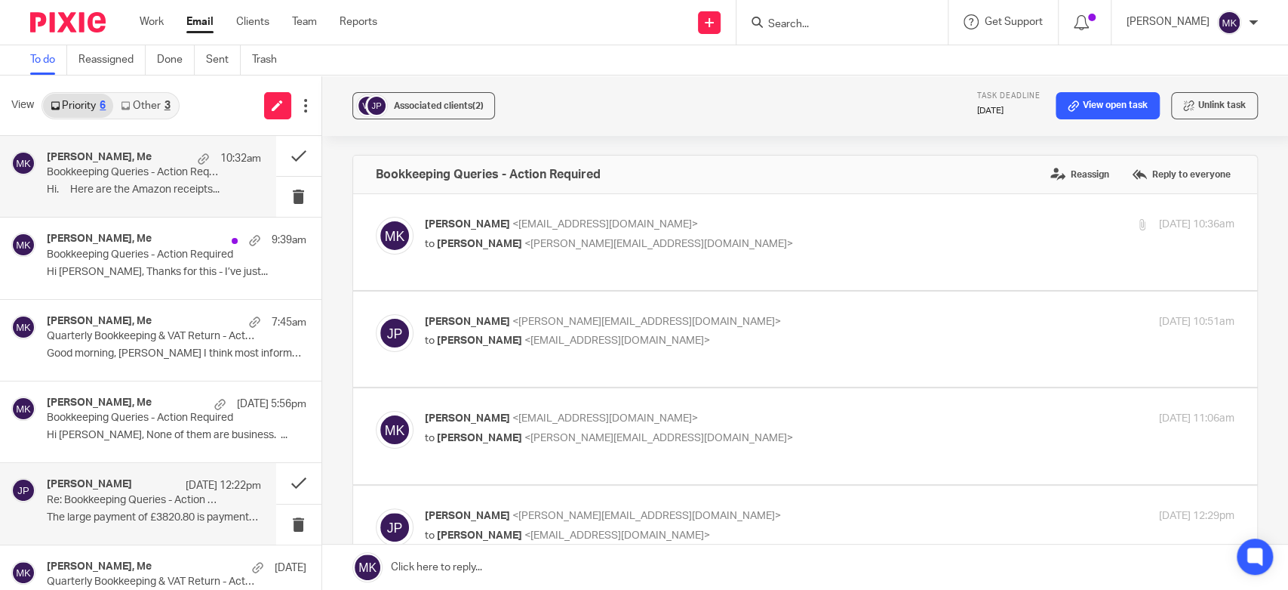
click at [146, 513] on p "﻿The large payment of £3820.80 is payments for..." at bounding box center [154, 517] width 214 height 13
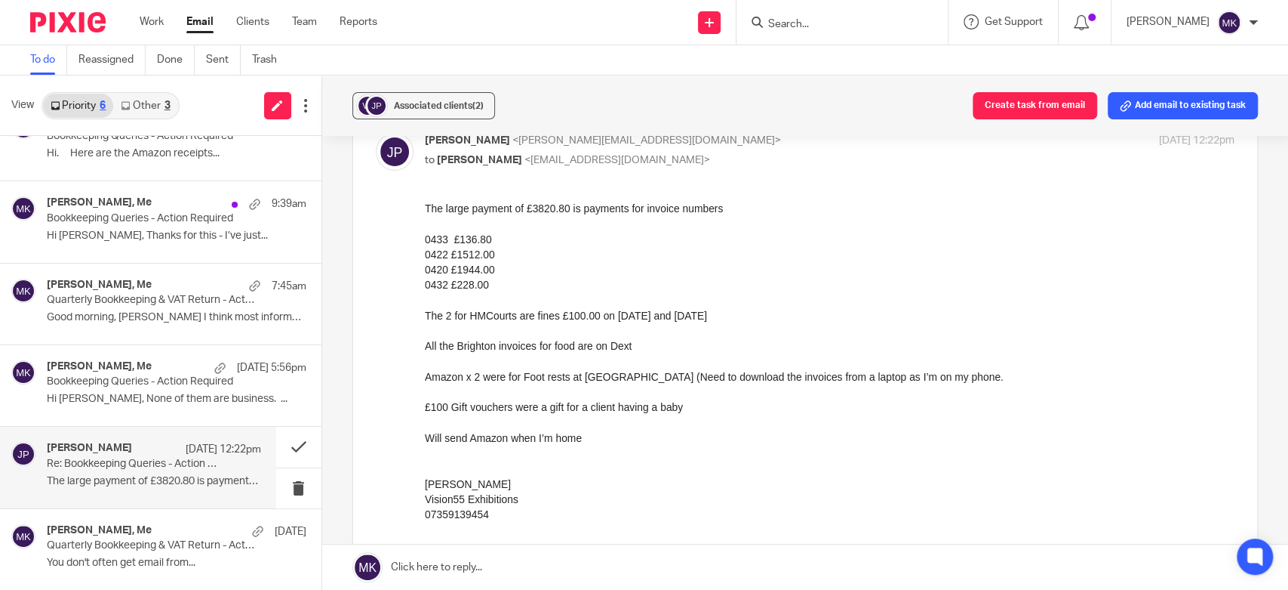
scroll to position [168, 0]
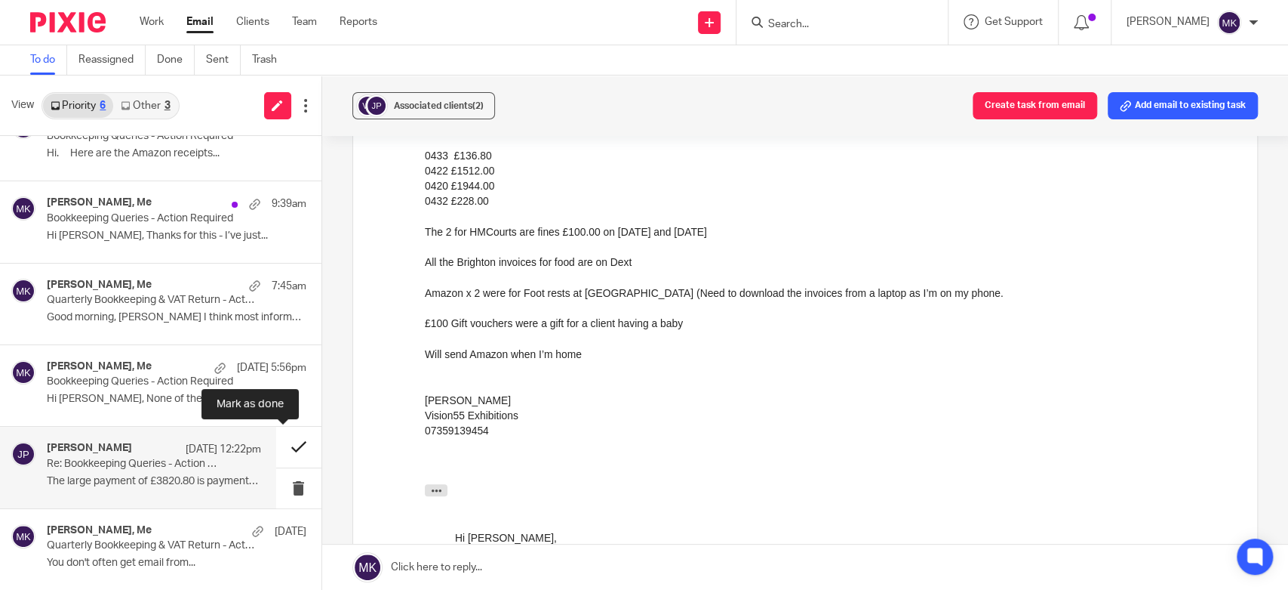
click at [291, 457] on button at bounding box center [298, 446] width 45 height 40
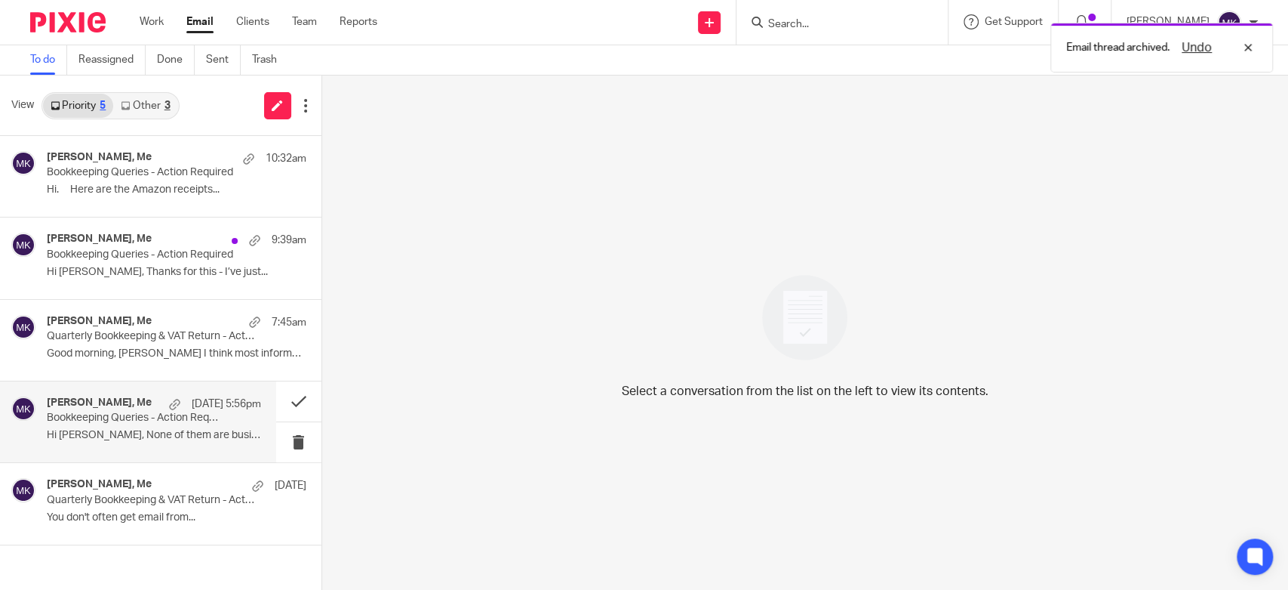
scroll to position [0, 0]
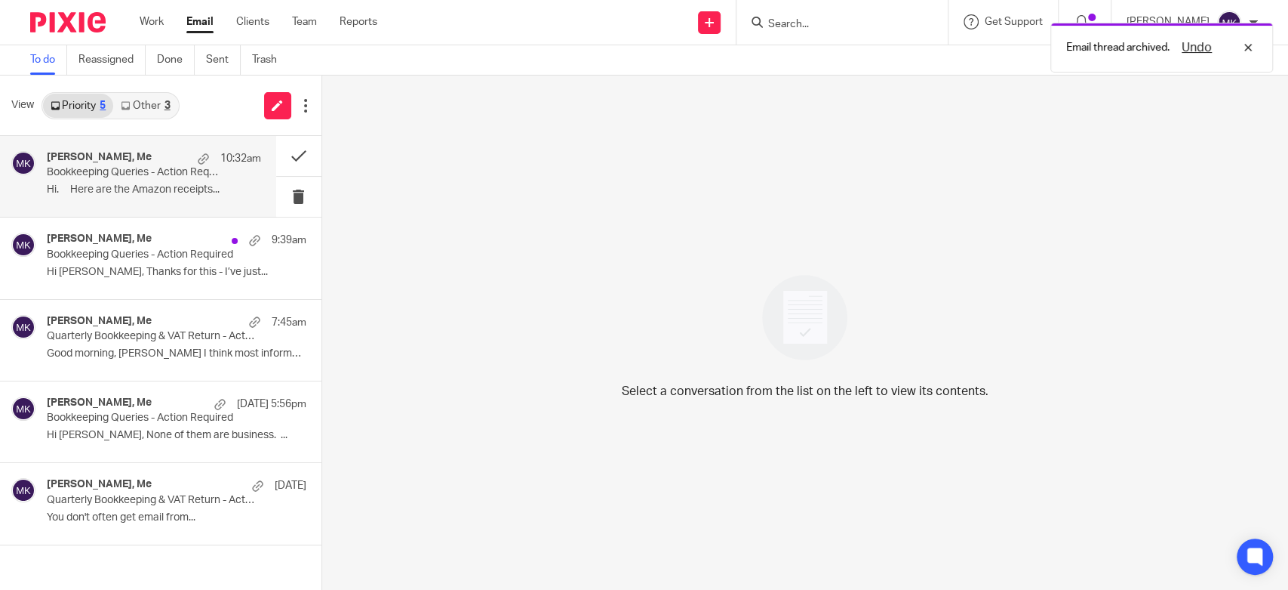
click at [145, 171] on p "Bookkeeping Queries - Action Required" at bounding box center [132, 172] width 171 height 13
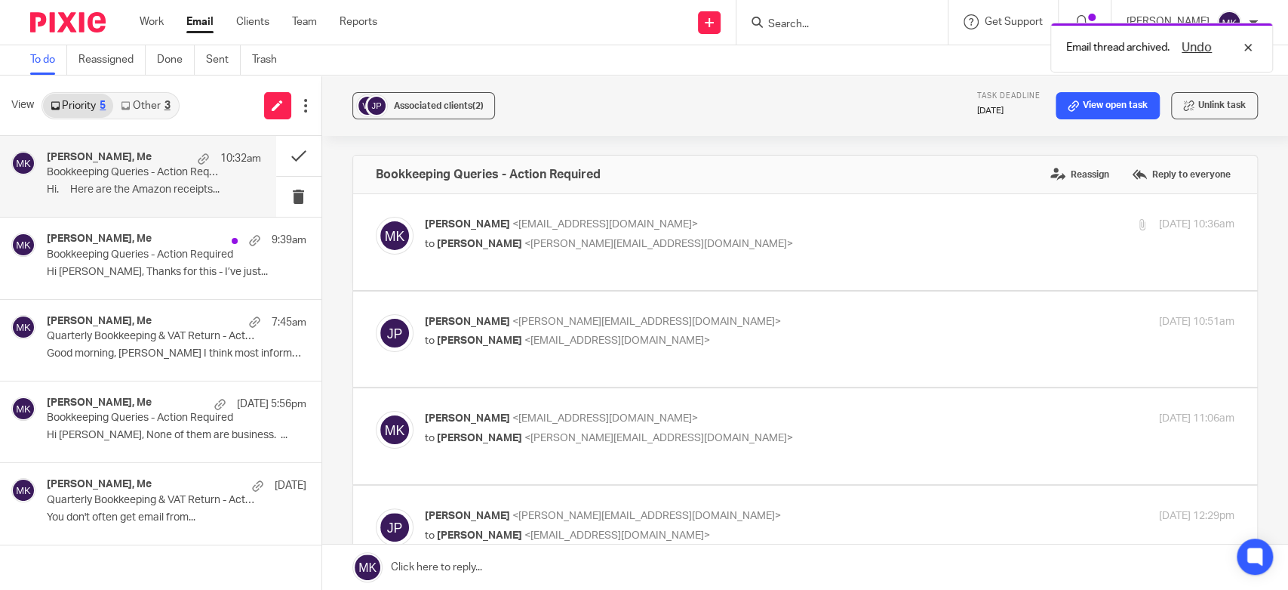
click at [159, 107] on link "Other 3" at bounding box center [145, 106] width 64 height 24
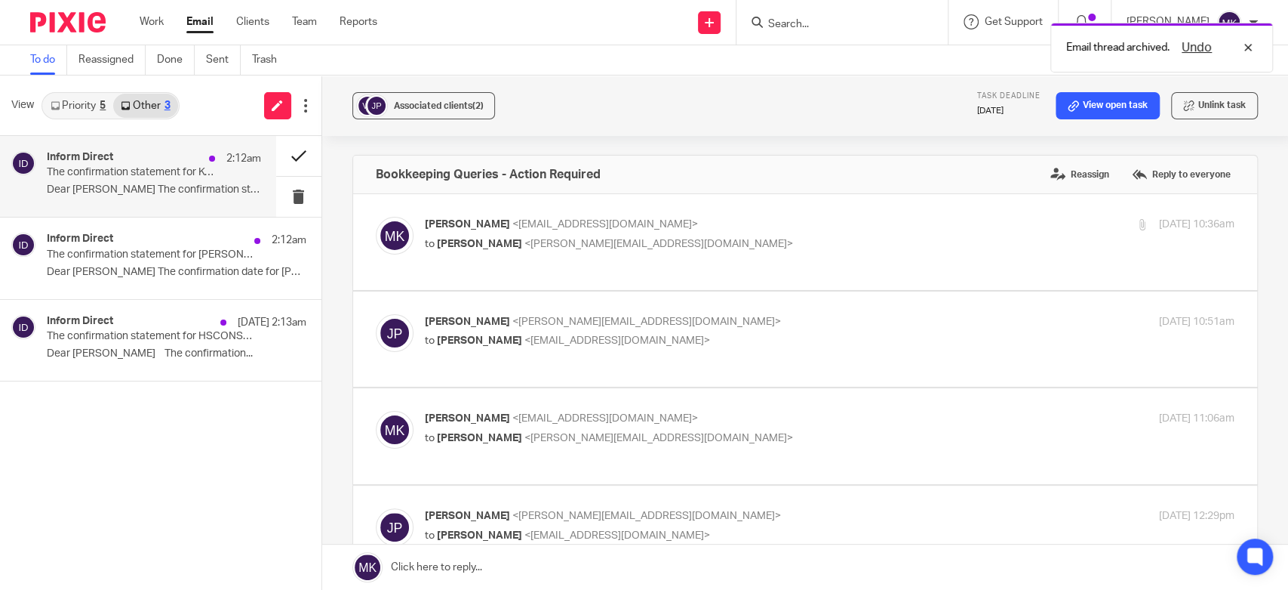
click at [290, 160] on button at bounding box center [298, 156] width 45 height 40
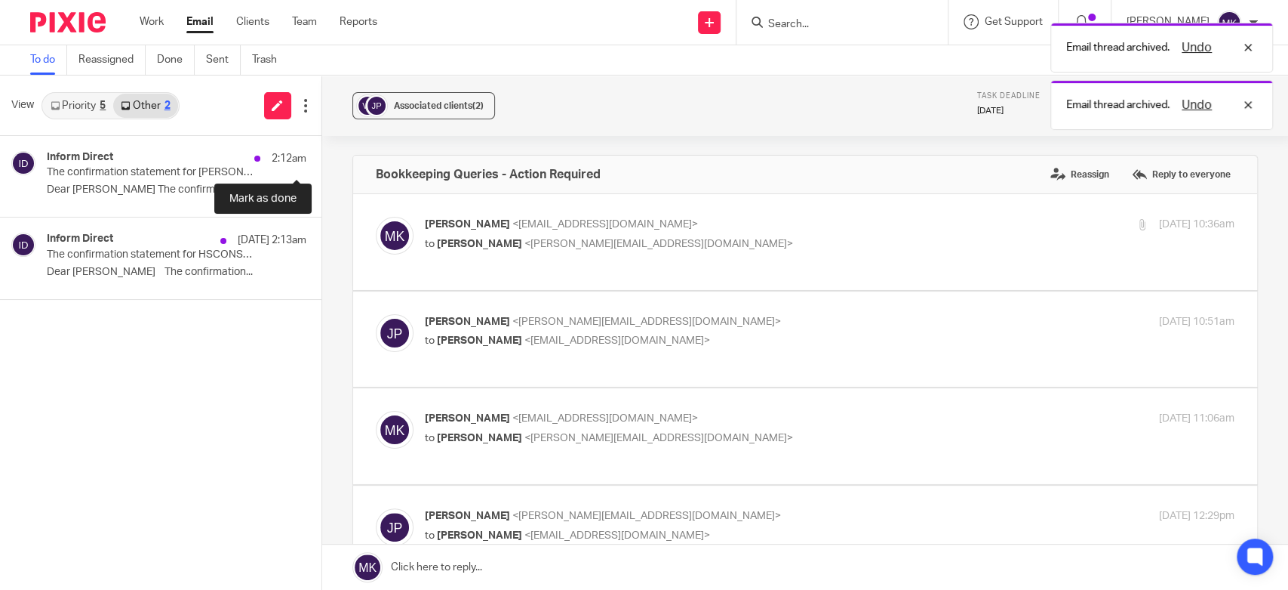
click at [322, 160] on button at bounding box center [328, 156] width 12 height 40
click at [290, 217] on div "Inform Direct 16 Aug 2:13am The confirmation statement for HSCONSULTANCIES LTD …" at bounding box center [161, 258] width 322 height 82
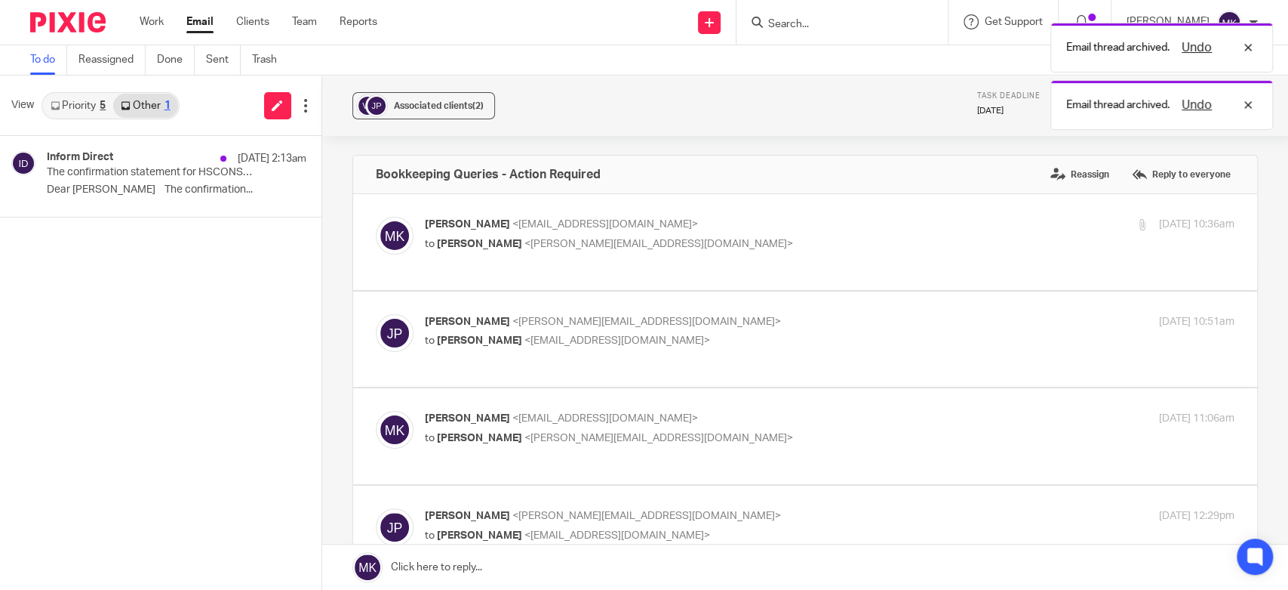
click at [89, 98] on link "Priority 5" at bounding box center [78, 106] width 70 height 24
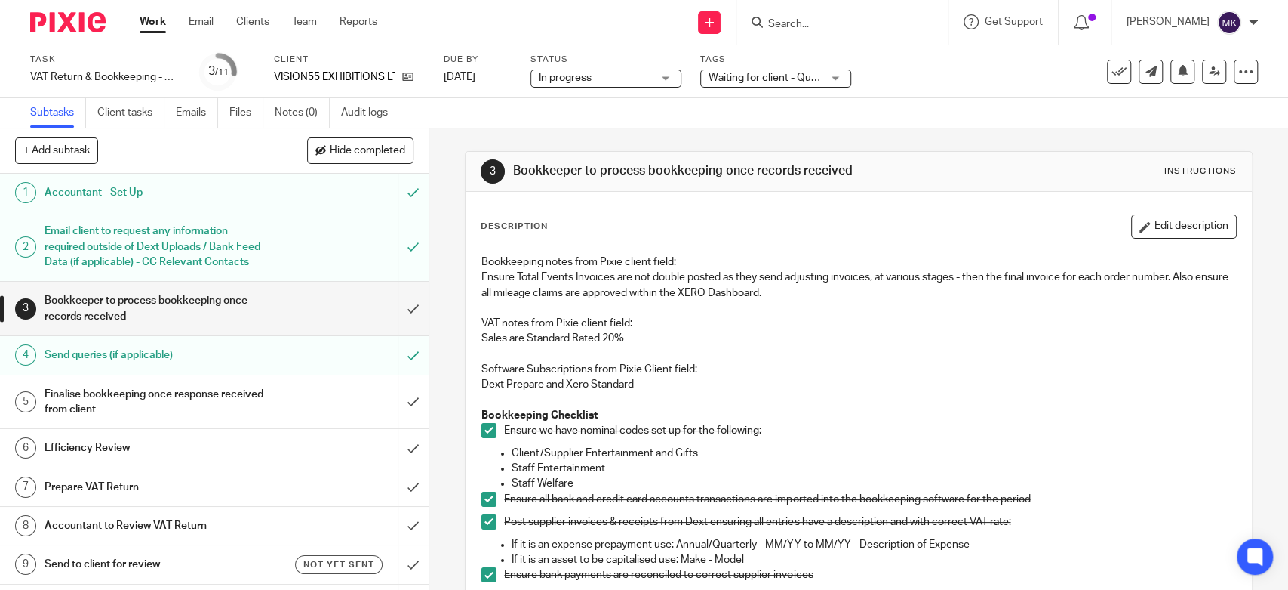
scroll to position [586, 0]
